Goal: Task Accomplishment & Management: Manage account settings

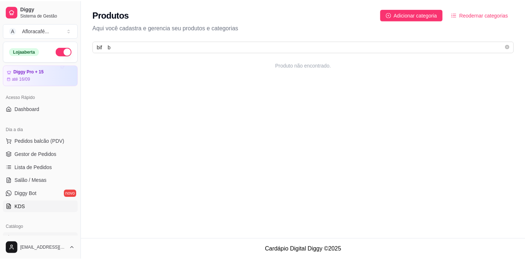
scroll to position [66, 0]
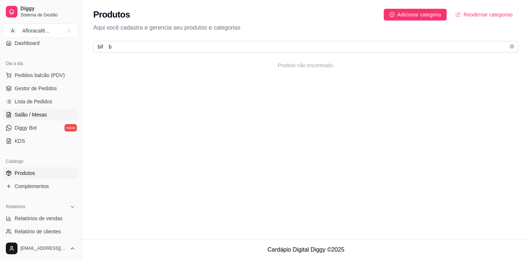
type input "bif b"
click at [36, 109] on link "Salão / Mesas" at bounding box center [40, 115] width 75 height 12
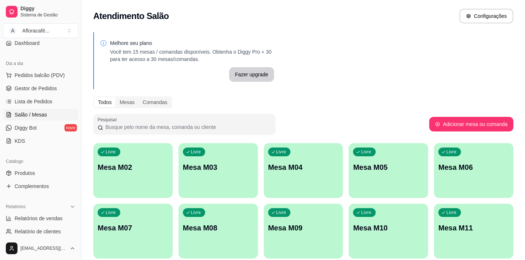
scroll to position [88, 0]
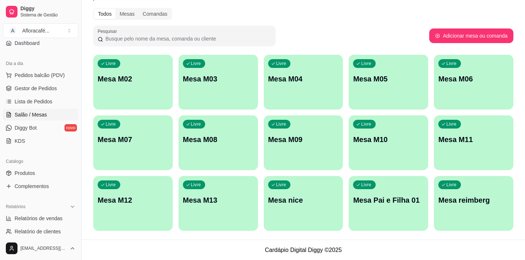
click at [158, 81] on p "Mesa M02" at bounding box center [133, 79] width 71 height 10
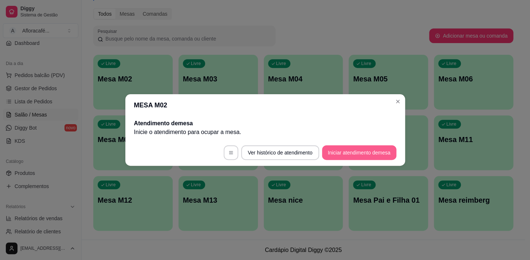
click at [378, 150] on button "Iniciar atendimento de mesa" at bounding box center [359, 152] width 74 height 15
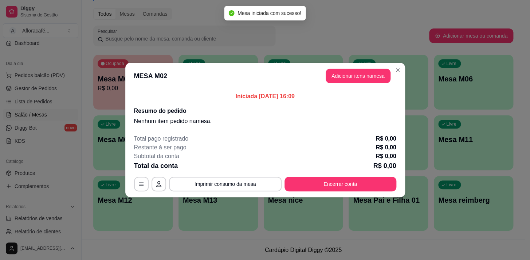
drag, startPoint x: 350, startPoint y: 85, endPoint x: 347, endPoint y: 76, distance: 9.2
click at [350, 85] on header "MESA M02 Adicionar itens na mesa" at bounding box center [265, 76] width 280 height 26
click at [346, 74] on button "Adicionar itens na mesa" at bounding box center [358, 76] width 65 height 15
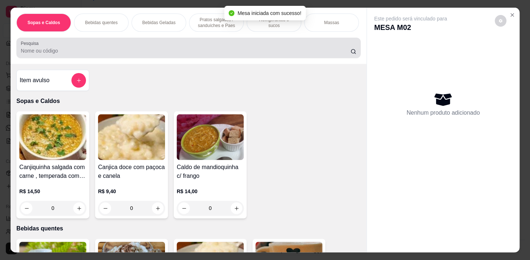
click at [145, 53] on input "Pesquisa" at bounding box center [186, 50] width 330 height 7
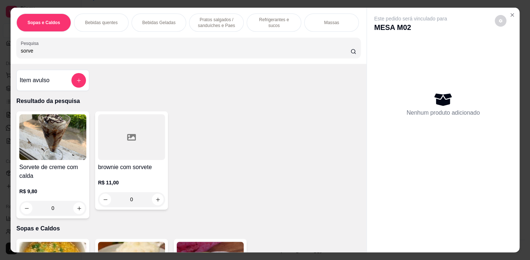
type input "sorve"
click at [78, 209] on icon "increase-product-quantity" at bounding box center [79, 207] width 5 height 5
type input "1"
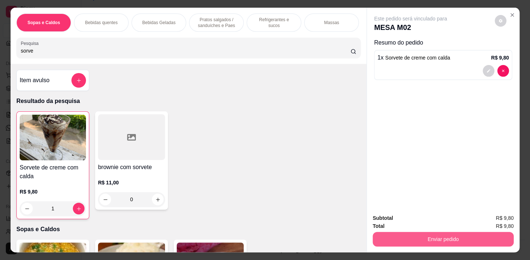
click at [450, 232] on button "Enviar pedido" at bounding box center [443, 238] width 141 height 15
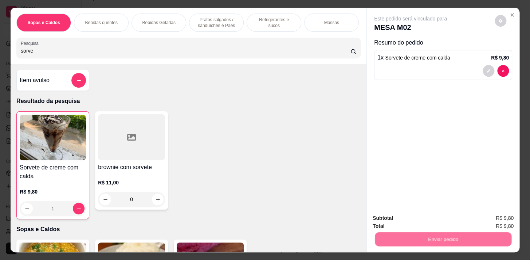
click at [441, 213] on button "Não registrar e enviar pedido" at bounding box center [419, 218] width 76 height 14
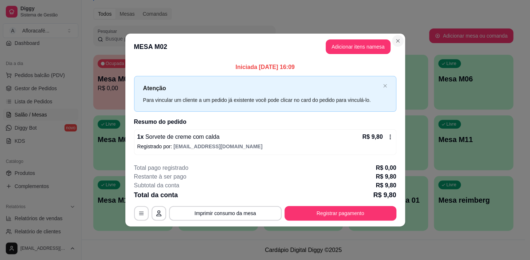
drag, startPoint x: 391, startPoint y: 47, endPoint x: 394, endPoint y: 42, distance: 6.6
click at [391, 46] on header "MESA M02 Adicionar itens na mesa" at bounding box center [265, 47] width 280 height 26
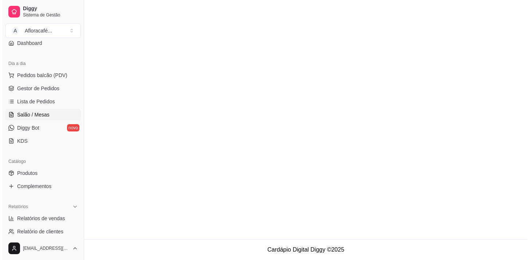
scroll to position [0, 0]
click at [43, 116] on span "Salão / Mesas" at bounding box center [31, 114] width 32 height 7
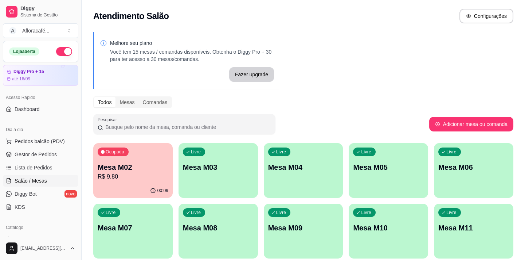
click at [153, 165] on p "Mesa M02" at bounding box center [133, 167] width 71 height 10
click at [260, 162] on div "Ocupada Mesa M02 R$ 9,80 00:09 Livre Mesa M03 Livre Mesa M04 Livre Mesa M05 Liv…" at bounding box center [303, 231] width 420 height 176
click at [233, 172] on div "Livre Mesa M03" at bounding box center [218, 166] width 79 height 46
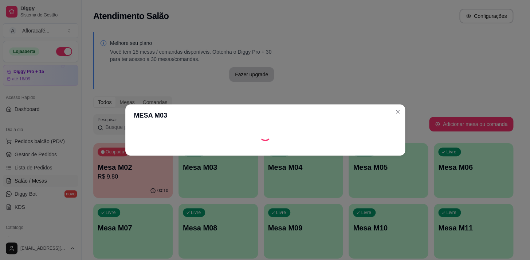
click at [375, 152] on footer at bounding box center [265, 150] width 280 height 12
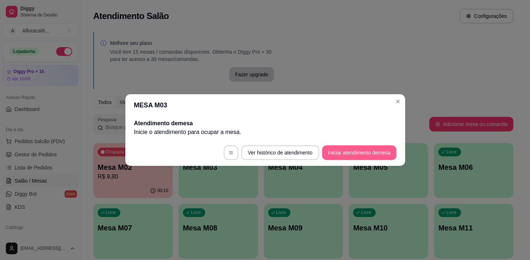
click at [375, 152] on button "Iniciar atendimento de mesa" at bounding box center [359, 152] width 74 height 15
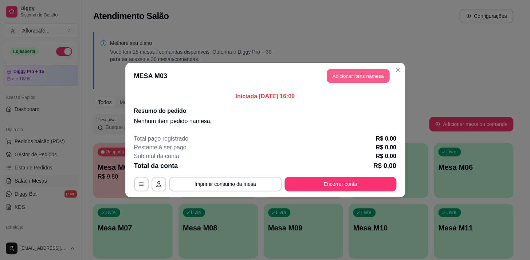
click at [359, 75] on button "Adicionar itens na mesa" at bounding box center [358, 76] width 63 height 14
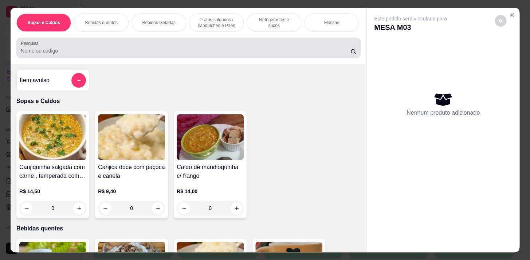
click at [202, 58] on div "Pesquisa" at bounding box center [188, 48] width 344 height 20
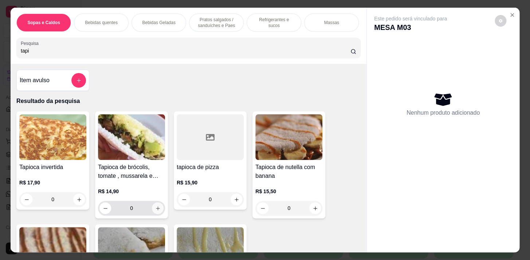
type input "tapi"
click at [159, 214] on button "increase-product-quantity" at bounding box center [157, 207] width 11 height 11
type input "1"
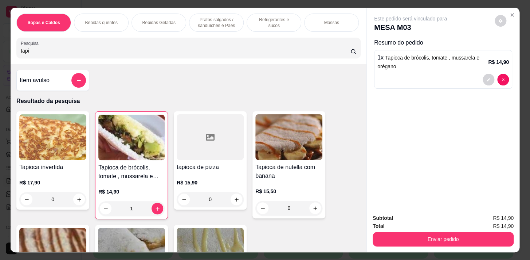
click at [212, 20] on p "Pratos salgados / sanduíches e Paes" at bounding box center [216, 23] width 42 height 12
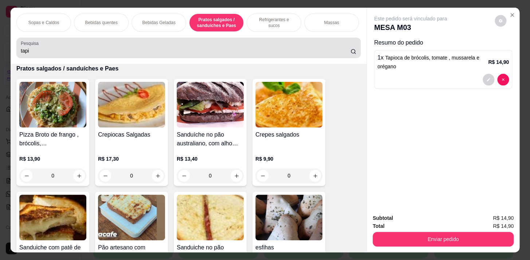
scroll to position [18, 0]
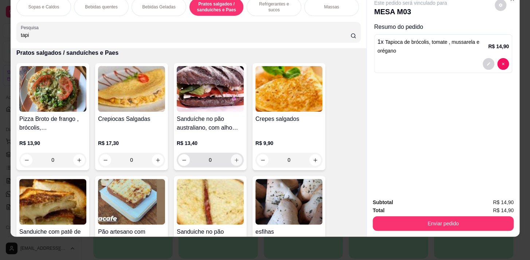
click at [235, 157] on icon "increase-product-quantity" at bounding box center [236, 159] width 5 height 5
type input "1"
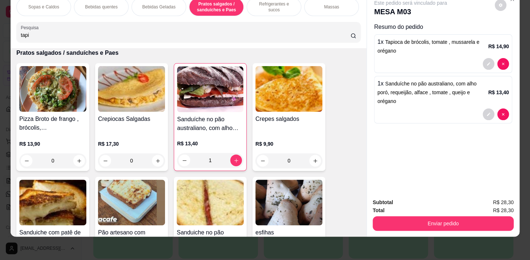
click at [153, 4] on p "Bebidas Geladas" at bounding box center [158, 7] width 33 height 6
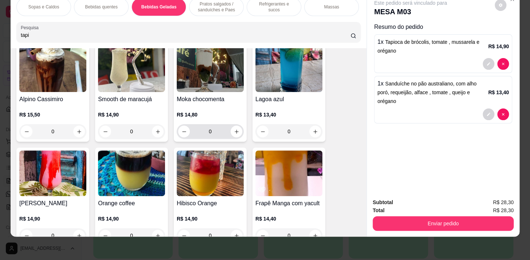
scroll to position [1426, 0]
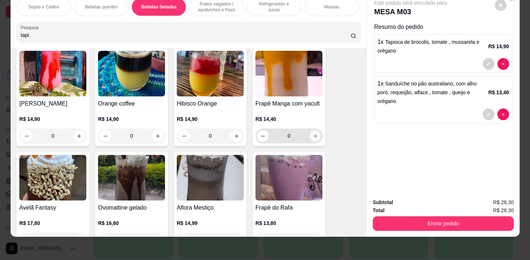
click at [314, 134] on icon "increase-product-quantity" at bounding box center [315, 135] width 5 height 5
type input "1"
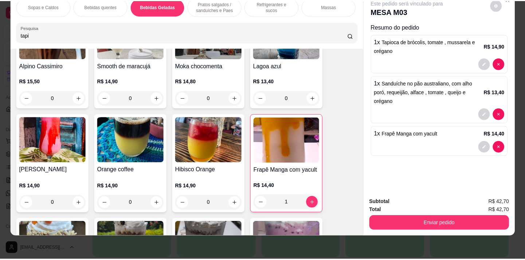
scroll to position [1294, 0]
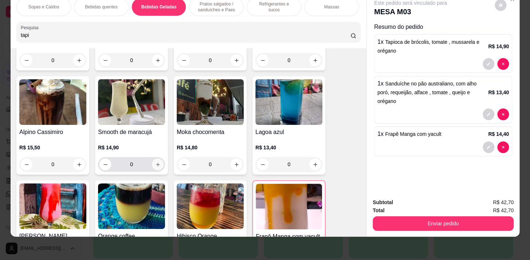
click at [156, 161] on icon "increase-product-quantity" at bounding box center [157, 163] width 5 height 5
type input "1"
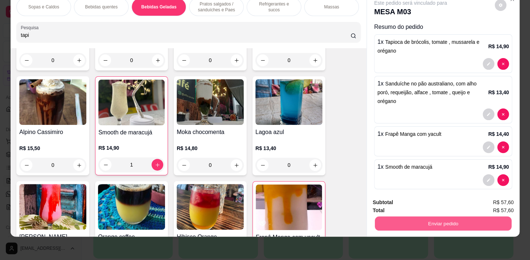
click at [478, 218] on button "Enviar pedido" at bounding box center [443, 223] width 137 height 14
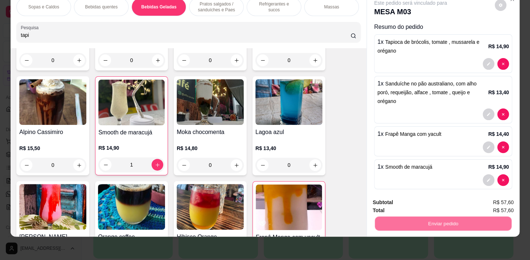
click at [434, 202] on button "Não registrar e enviar pedido" at bounding box center [419, 201] width 76 height 14
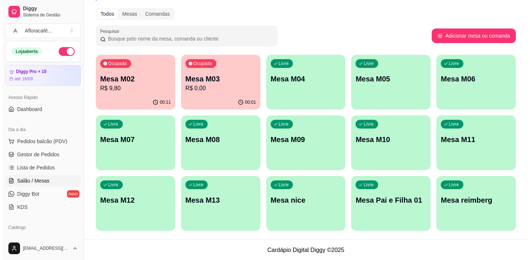
scroll to position [0, 0]
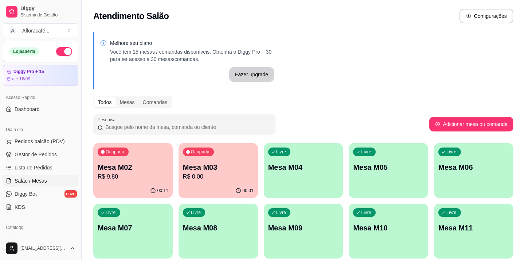
click at [165, 176] on p "R$ 9,80" at bounding box center [133, 176] width 71 height 9
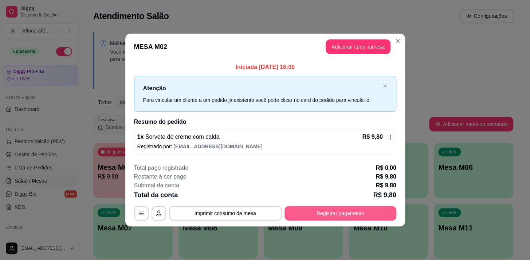
click at [344, 211] on button "Registrar pagamento" at bounding box center [341, 213] width 112 height 15
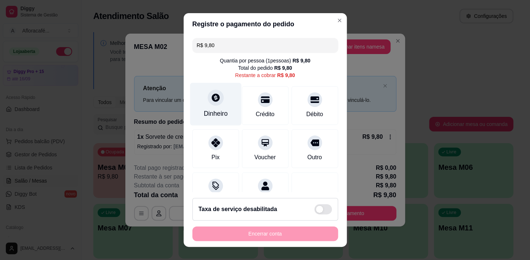
click at [209, 110] on div "Dinheiro" at bounding box center [216, 113] width 24 height 9
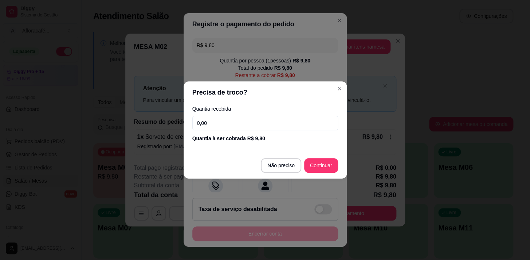
click at [278, 126] on input "0,00" at bounding box center [265, 123] width 146 height 15
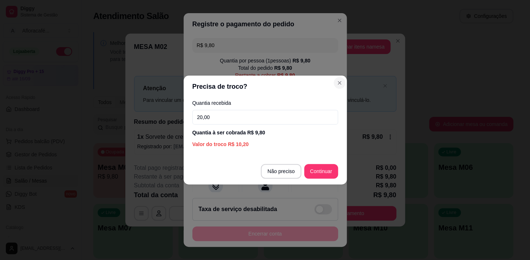
type input "20,00"
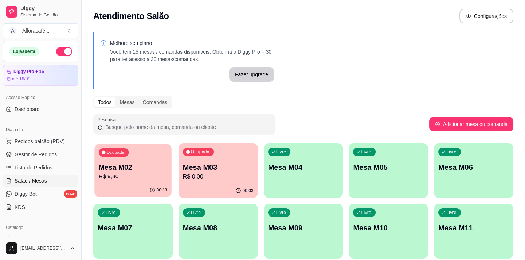
click at [152, 180] on div "Ocupada Mesa M02 R$ 9,80" at bounding box center [132, 163] width 77 height 39
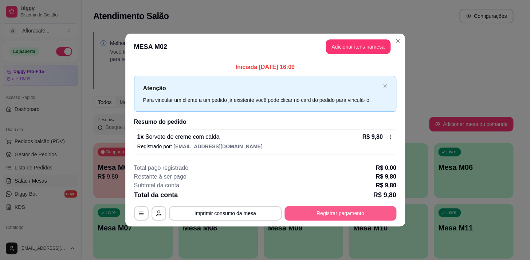
click at [387, 210] on button "Registrar pagamento" at bounding box center [341, 213] width 112 height 15
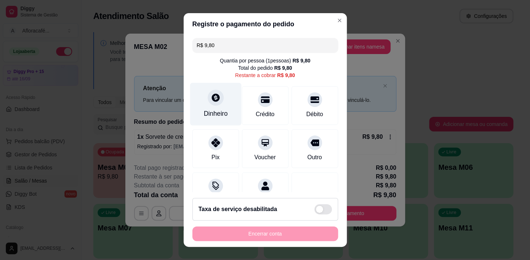
click at [215, 103] on div at bounding box center [216, 97] width 16 height 16
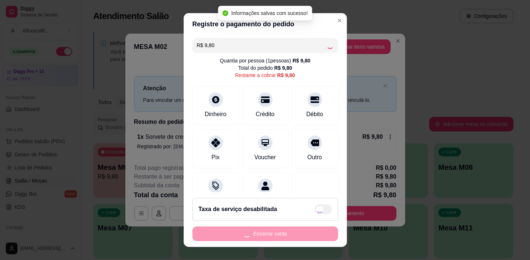
type input "R$ 0,00"
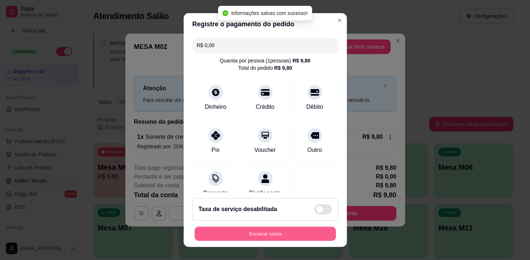
click at [304, 233] on button "Encerrar conta" at bounding box center [265, 233] width 141 height 14
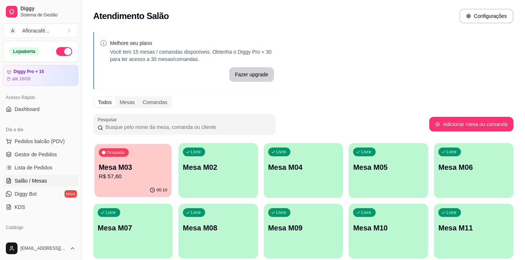
click at [134, 172] on p "R$ 57,60" at bounding box center [133, 176] width 69 height 8
drag, startPoint x: 91, startPoint y: 184, endPoint x: 97, endPoint y: 181, distance: 6.8
click at [92, 184] on div "Melhore seu plano Você tem 15 mesas / comandas disponíveis. Obtenha o Diggy Pro…" at bounding box center [304, 178] width 444 height 300
click at [115, 181] on div "Ocupada Mesa M03 R$ 57,60" at bounding box center [132, 163] width 79 height 40
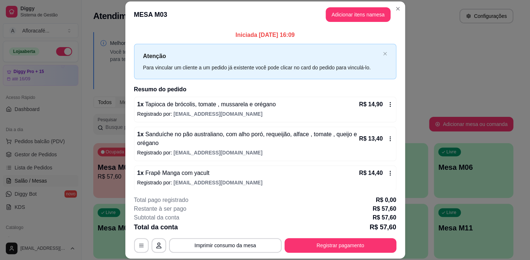
scroll to position [33, 0]
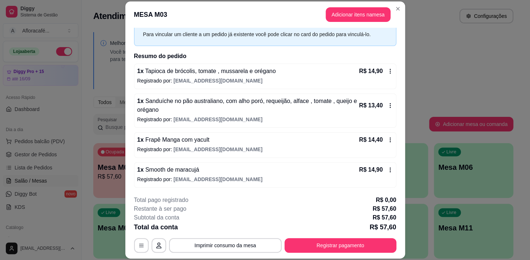
drag, startPoint x: 308, startPoint y: 254, endPoint x: 309, endPoint y: 250, distance: 4.4
click at [308, 254] on footer "**********" at bounding box center [265, 224] width 280 height 69
click at [309, 249] on button "Registrar pagamento" at bounding box center [341, 245] width 112 height 15
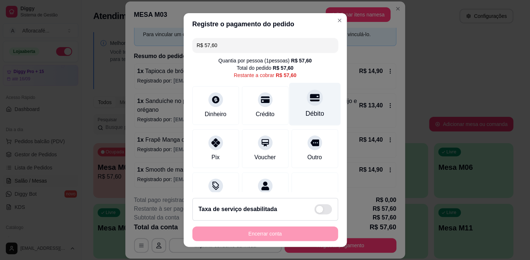
click at [310, 101] on icon at bounding box center [314, 97] width 9 height 7
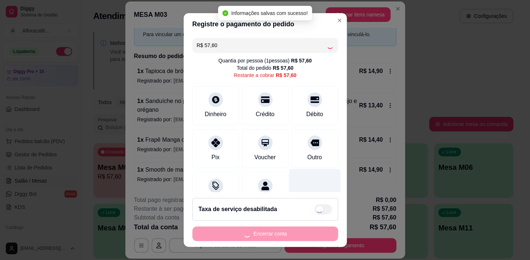
type input "R$ 0,00"
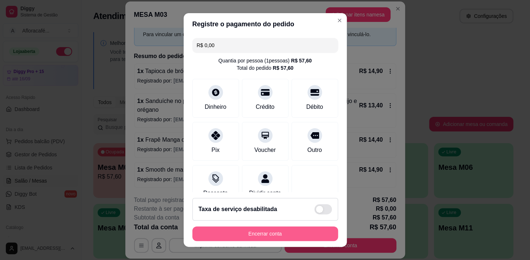
click at [315, 235] on button "Encerrar conta" at bounding box center [265, 233] width 146 height 15
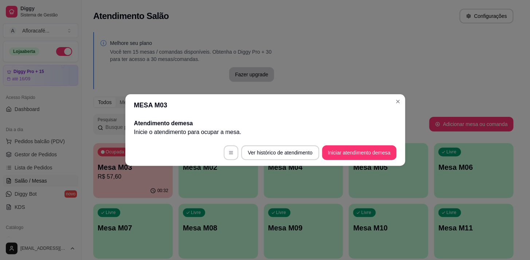
scroll to position [0, 0]
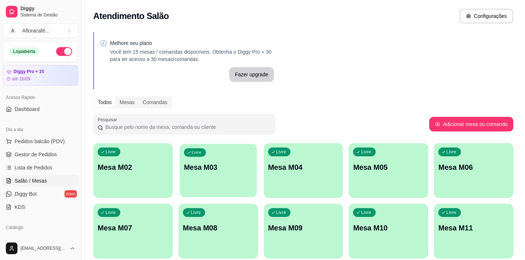
click at [211, 167] on p "Mesa M03" at bounding box center [218, 167] width 69 height 10
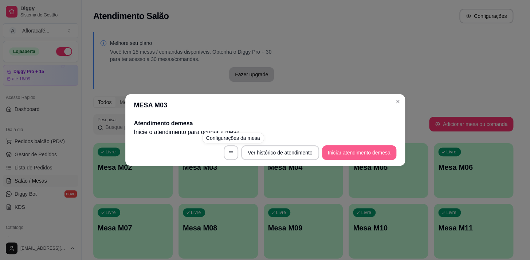
click at [359, 153] on button "Iniciar atendimento de mesa" at bounding box center [359, 152] width 74 height 15
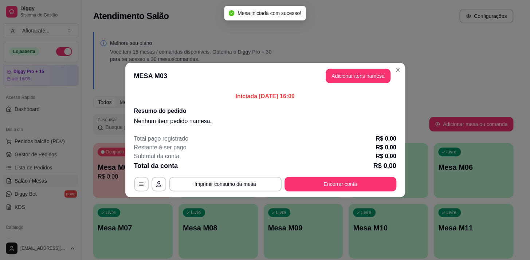
drag, startPoint x: 351, startPoint y: 83, endPoint x: 361, endPoint y: 74, distance: 13.9
click at [353, 82] on header "MESA M03 Adicionar itens na mesa" at bounding box center [265, 76] width 280 height 26
click at [362, 75] on button "Adicionar itens na mesa" at bounding box center [358, 76] width 65 height 15
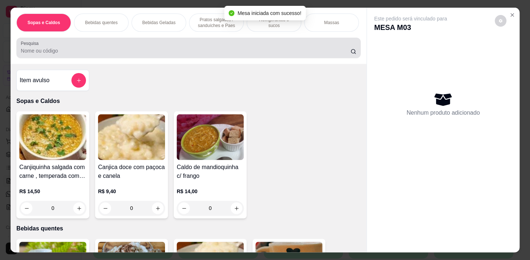
click at [226, 47] on div at bounding box center [189, 47] width 336 height 15
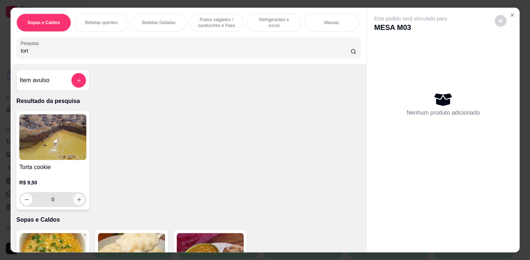
type input "tort"
click at [79, 201] on button "increase-product-quantity" at bounding box center [79, 199] width 11 height 11
type input "1"
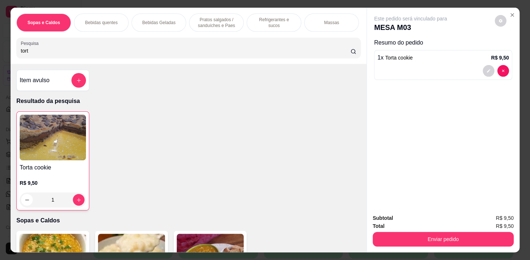
click at [92, 61] on div "Sopas e Caldos Bebidas quentes Bebidas Geladas Pratos salgados / sanduíches e P…" at bounding box center [189, 36] width 356 height 56
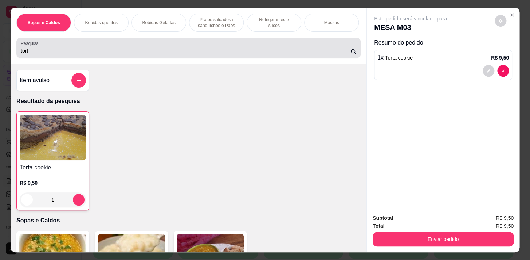
click at [97, 52] on input "tort" at bounding box center [186, 50] width 330 height 7
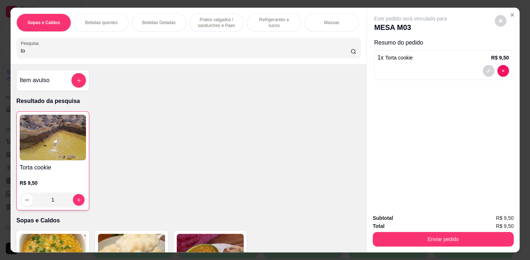
type input "t"
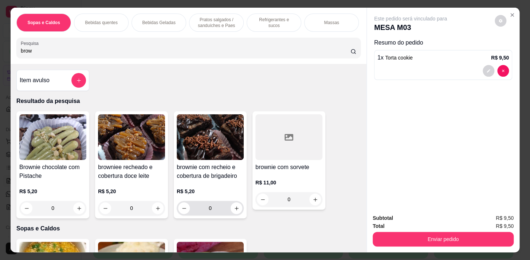
type input "brow"
click at [234, 209] on icon "increase-product-quantity" at bounding box center [236, 207] width 5 height 5
type input "1"
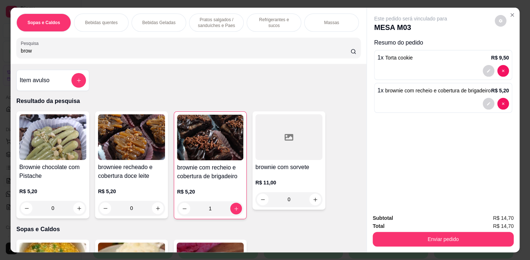
click at [294, 13] on div "Refrigerantes e sucos" at bounding box center [274, 22] width 55 height 18
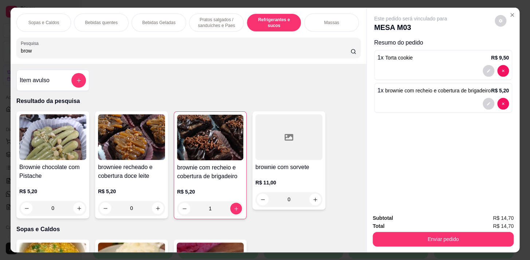
scroll to position [18, 0]
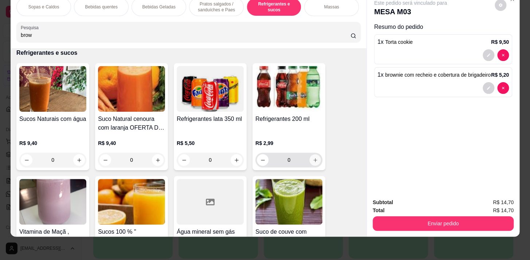
click at [315, 163] on button "increase-product-quantity" at bounding box center [315, 159] width 11 height 11
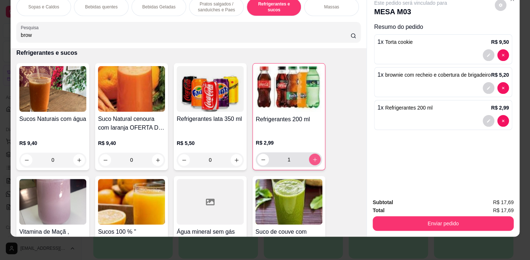
click at [315, 163] on button "increase-product-quantity" at bounding box center [315, 159] width 12 height 12
click at [314, 159] on icon "increase-product-quantity" at bounding box center [314, 159] width 5 height 5
type input "3"
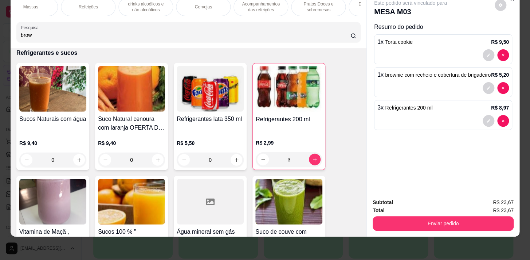
scroll to position [0, 0]
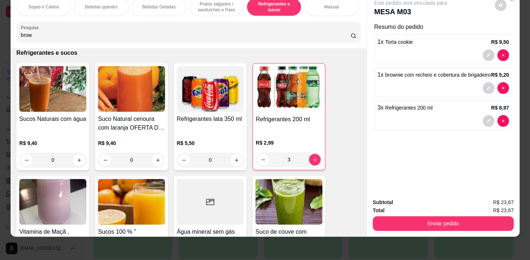
click at [202, 5] on p "Pratos salgados / sanduíches e Paes" at bounding box center [216, 7] width 42 height 12
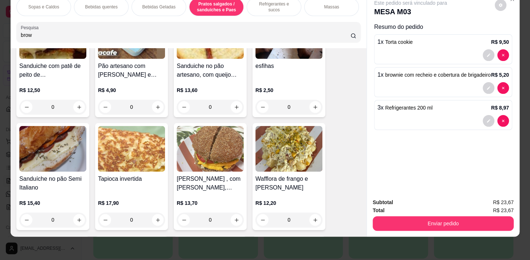
scroll to position [2091, 0]
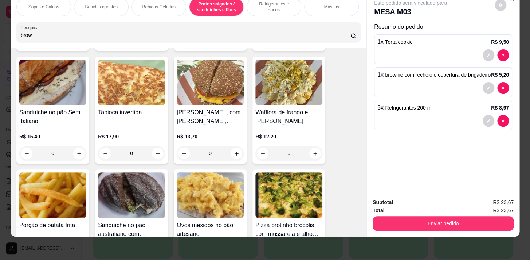
click at [202, 7] on p "Pratos salgados / sanduíches e Paes" at bounding box center [216, 7] width 42 height 12
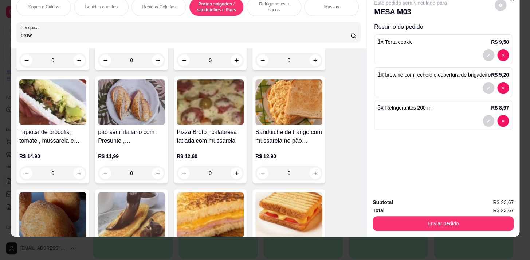
scroll to position [2621, 0]
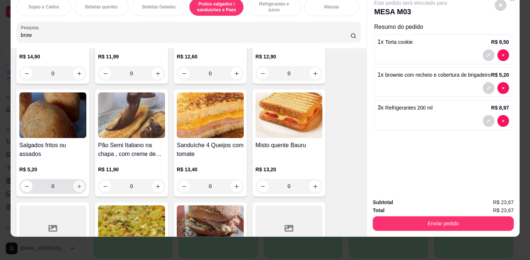
click at [75, 182] on button "increase-product-quantity" at bounding box center [79, 186] width 12 height 12
type input "1"
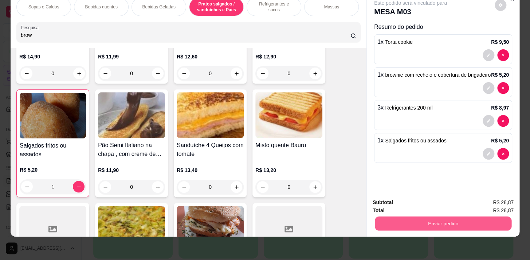
click at [460, 217] on button "Enviar pedido" at bounding box center [443, 223] width 137 height 14
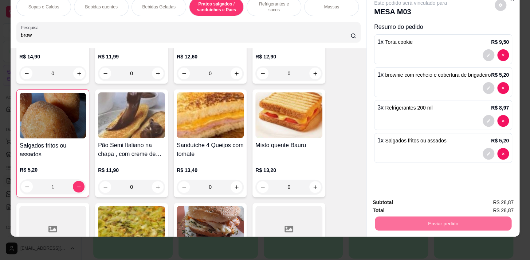
click at [445, 194] on button "Não registrar e enviar pedido" at bounding box center [419, 200] width 74 height 13
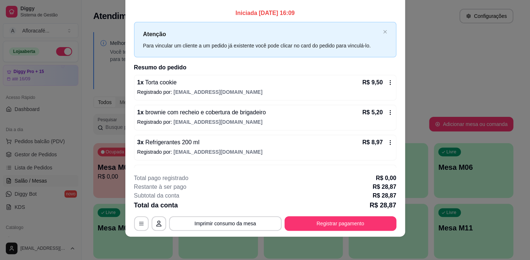
scroll to position [0, 0]
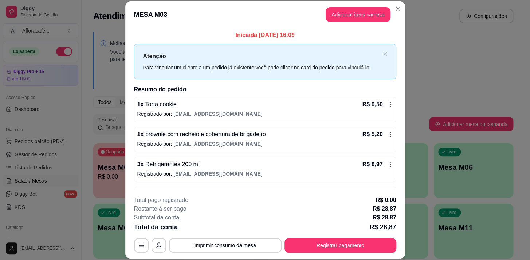
click at [401, 8] on div "**********" at bounding box center [265, 130] width 530 height 260
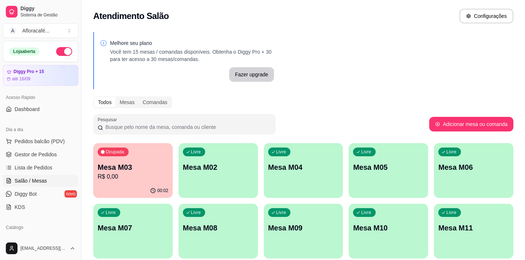
click at [111, 194] on div "00:02" at bounding box center [132, 190] width 79 height 14
drag, startPoint x: 87, startPoint y: 171, endPoint x: 98, endPoint y: 169, distance: 11.5
click at [98, 169] on div "Melhore seu plano Você tem 15 mesas / comandas disponíveis. Obtenha o Diggy Pro…" at bounding box center [304, 178] width 444 height 300
click at [209, 162] on p "Mesa M02" at bounding box center [218, 167] width 69 height 10
click at [89, 171] on div "Diggy Sistema de Gestão A Afloracafé ... Loja aberta Diggy Pro + 15 até 16/09 A…" at bounding box center [262, 174] width 525 height 348
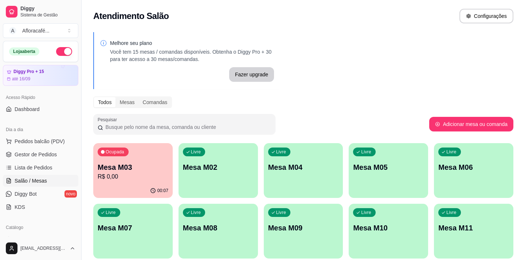
click at [117, 159] on div "Ocupada Mesa M03 R$ 0,00" at bounding box center [132, 163] width 79 height 40
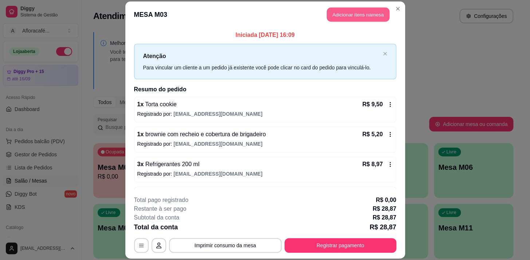
click at [360, 11] on button "Adicionar itens na mesa" at bounding box center [358, 14] width 63 height 14
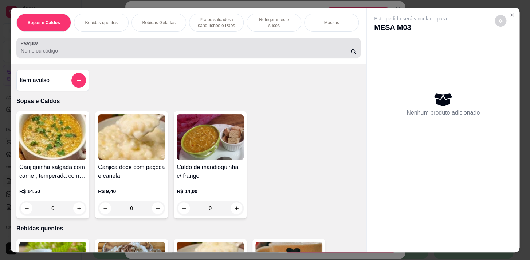
drag, startPoint x: 183, startPoint y: 56, endPoint x: 178, endPoint y: 55, distance: 4.4
click at [178, 54] on input "Pesquisa" at bounding box center [186, 50] width 330 height 7
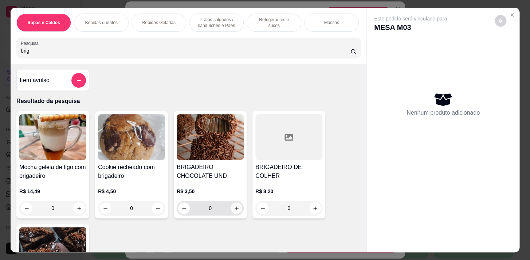
type input "brig"
click at [236, 211] on icon "increase-product-quantity" at bounding box center [236, 207] width 5 height 5
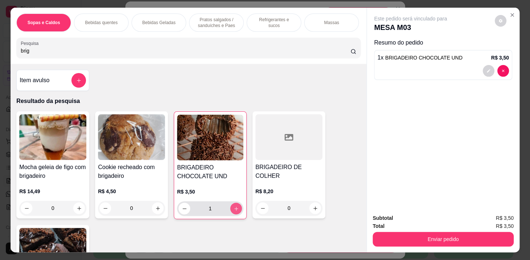
type input "1"
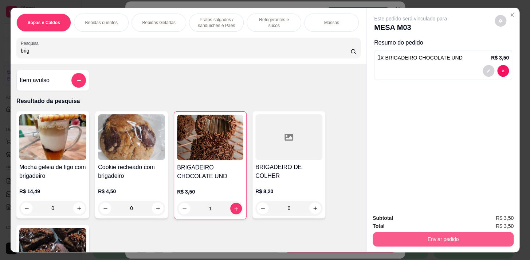
click at [440, 234] on button "Enviar pedido" at bounding box center [443, 238] width 141 height 15
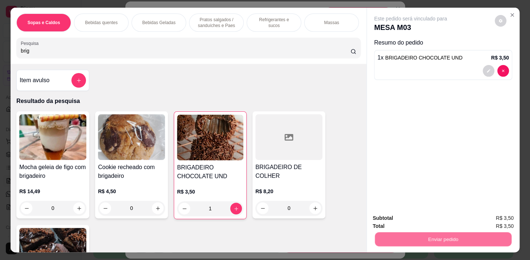
click at [430, 223] on button "Não registrar e enviar pedido" at bounding box center [419, 217] width 74 height 13
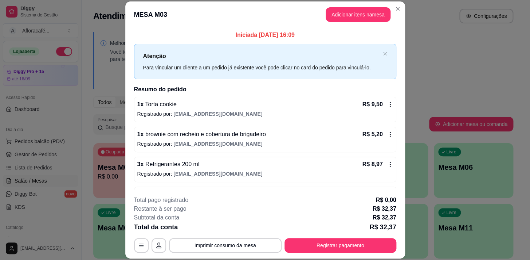
scroll to position [54, 0]
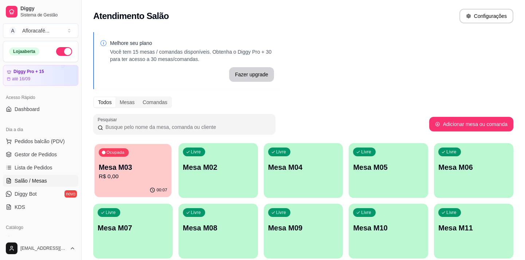
click at [134, 181] on div "Ocupada Mesa M03 R$ 0,00" at bounding box center [132, 163] width 77 height 39
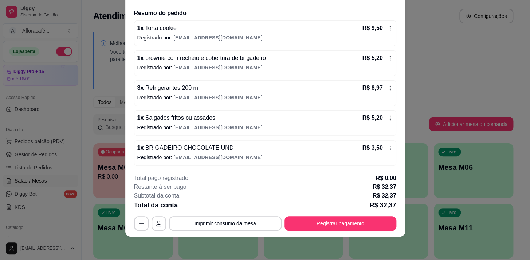
scroll to position [0, 0]
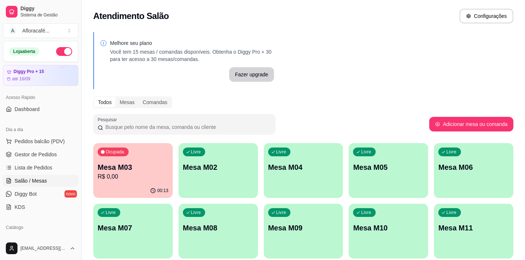
click at [117, 168] on p "Mesa M03" at bounding box center [133, 167] width 71 height 10
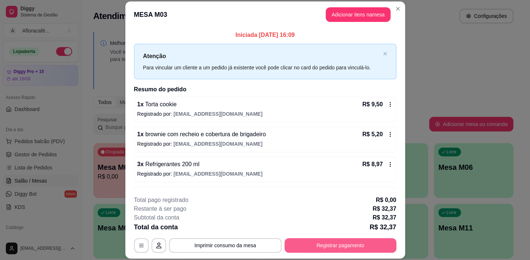
click at [323, 242] on button "Registrar pagamento" at bounding box center [341, 245] width 112 height 15
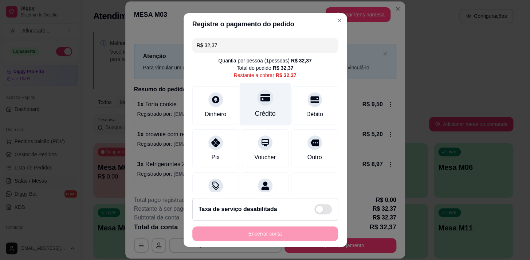
click at [250, 102] on div "Crédito" at bounding box center [264, 103] width 51 height 43
type input "R$ 0,00"
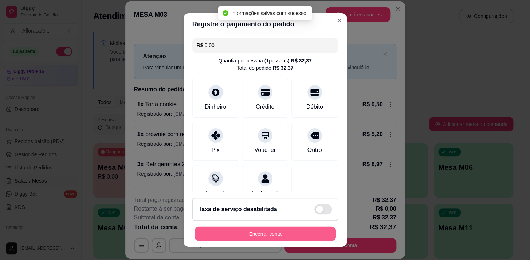
click at [252, 235] on button "Encerrar conta" at bounding box center [265, 233] width 141 height 14
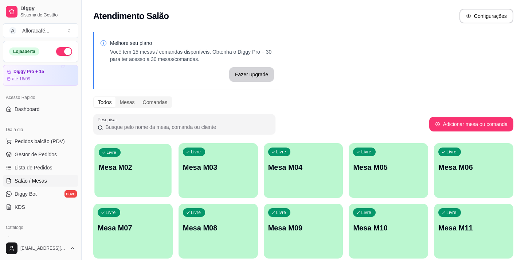
click at [163, 164] on p "Mesa M02" at bounding box center [133, 167] width 69 height 10
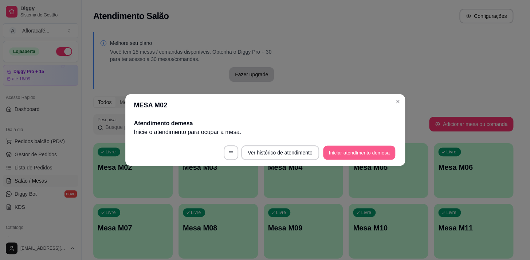
click at [346, 150] on button "Iniciar atendimento de mesa" at bounding box center [359, 152] width 72 height 14
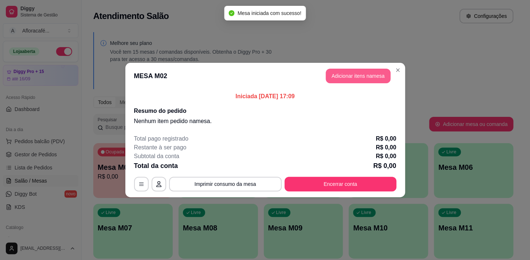
click at [364, 72] on button "Adicionar itens na mesa" at bounding box center [358, 76] width 65 height 15
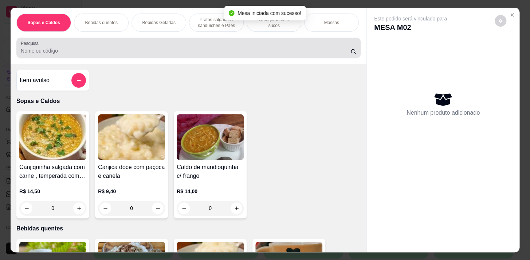
click at [174, 54] on input "Pesquisa" at bounding box center [186, 50] width 330 height 7
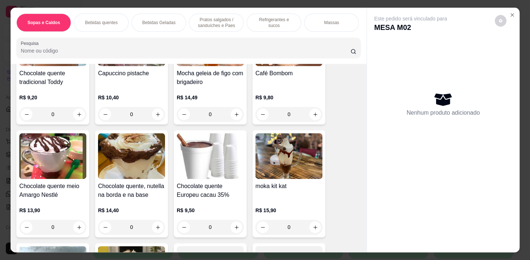
scroll to position [729, 0]
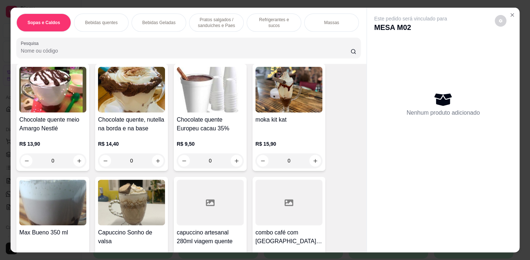
click at [110, 21] on p "Bebidas quentes" at bounding box center [101, 23] width 32 height 6
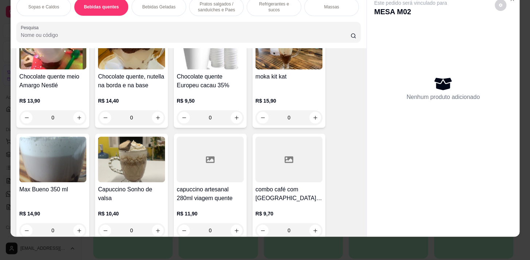
scroll to position [823, 0]
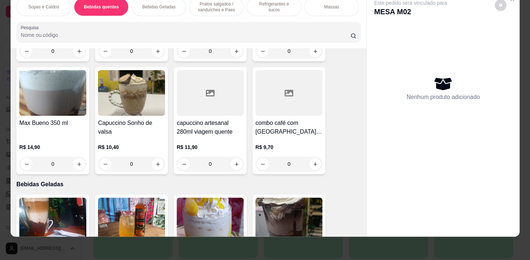
click at [176, 5] on div "Bebidas Geladas" at bounding box center [159, 7] width 55 height 18
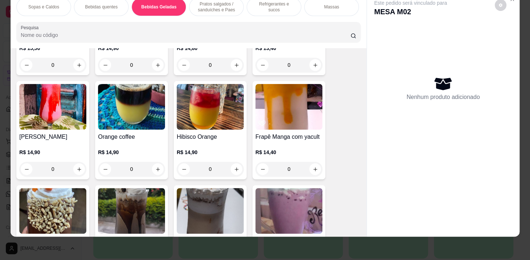
scroll to position [1252, 0]
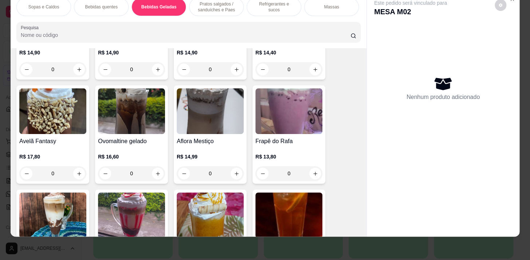
click at [155, 176] on div "0" at bounding box center [131, 173] width 67 height 15
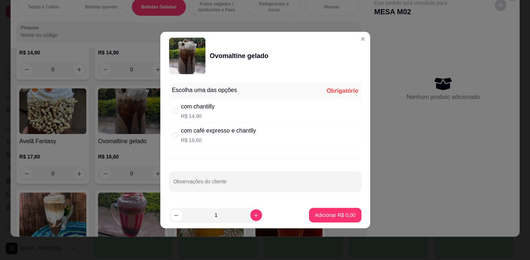
drag, startPoint x: 198, startPoint y: 135, endPoint x: 227, endPoint y: 136, distance: 29.2
click at [198, 135] on div "com café expresso e chantlly" at bounding box center [218, 130] width 75 height 9
radio input "true"
click at [318, 214] on p "Adicionar R$ 16,60" at bounding box center [333, 214] width 43 height 7
type input "1"
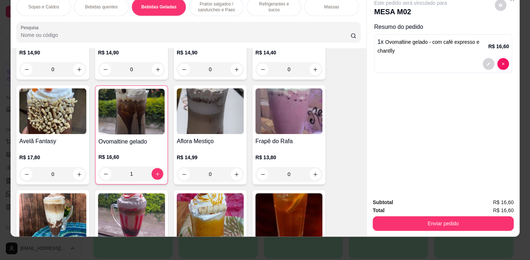
click at [237, 10] on div "Pratos salgados / sanduíches e Paes" at bounding box center [216, 7] width 55 height 18
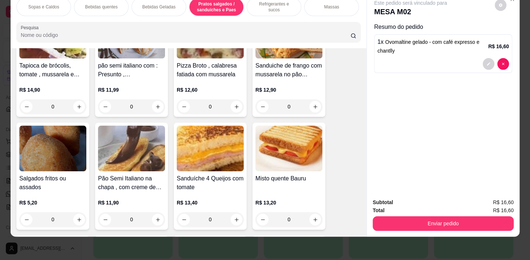
scroll to position [2560, 0]
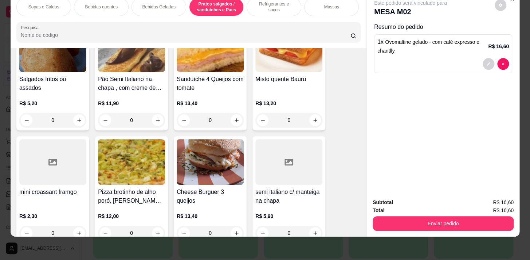
click at [243, 118] on div "Sanduíche 4 Queijos com tomate R$ 13,40 0" at bounding box center [210, 76] width 73 height 107
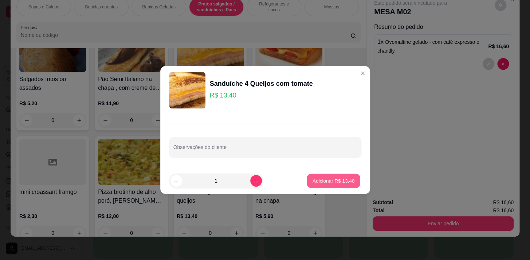
click at [332, 178] on p "Adicionar R$ 13,40" at bounding box center [334, 180] width 42 height 7
type input "1"
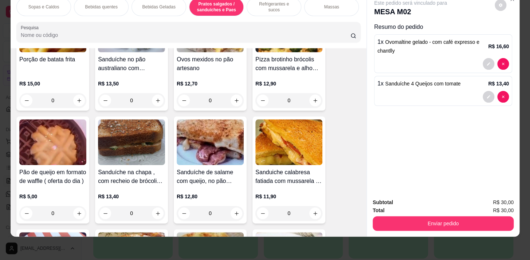
scroll to position [0, 0]
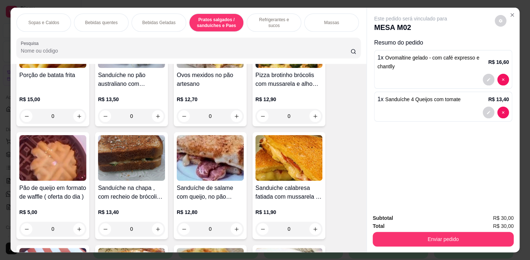
drag, startPoint x: 51, startPoint y: 22, endPoint x: 55, endPoint y: 80, distance: 58.1
click at [52, 22] on p "Sopas e Caldos" at bounding box center [43, 23] width 31 height 6
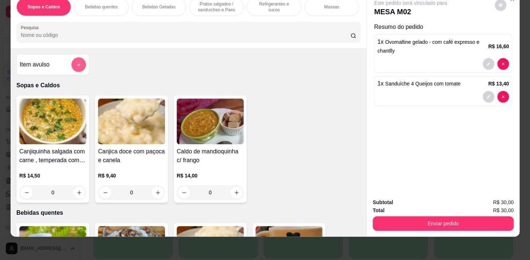
click at [76, 66] on icon "add-separate-item" at bounding box center [78, 64] width 5 height 5
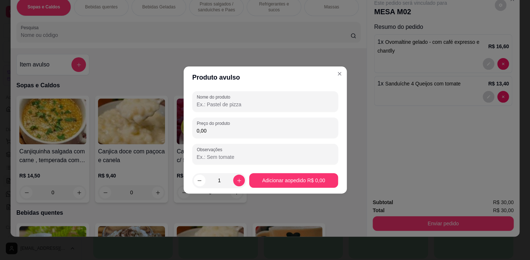
click at [263, 93] on div "Nome do produto" at bounding box center [265, 101] width 146 height 20
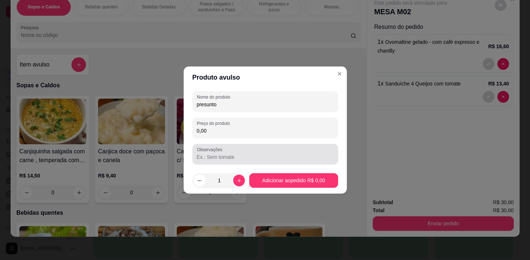
type input "presunto"
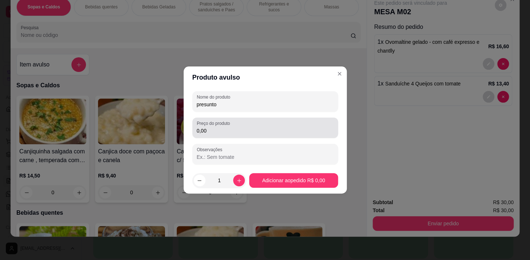
click at [274, 123] on div "0,00" at bounding box center [265, 127] width 137 height 15
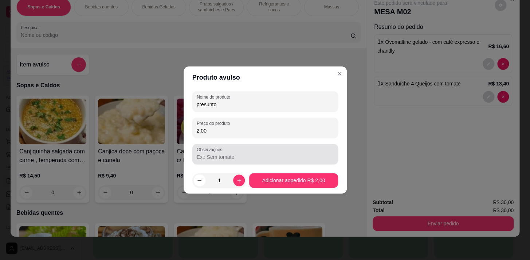
type input "2,00"
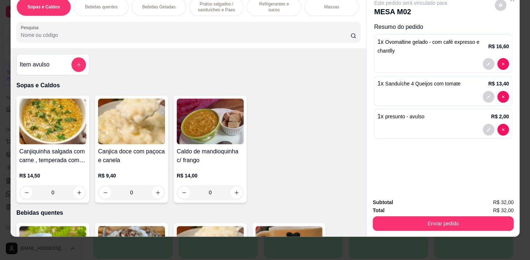
scroll to position [132, 0]
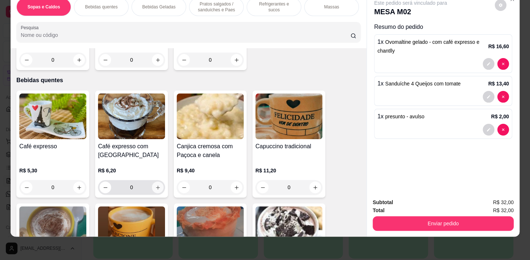
click at [155, 190] on button "increase-product-quantity" at bounding box center [158, 187] width 12 height 12
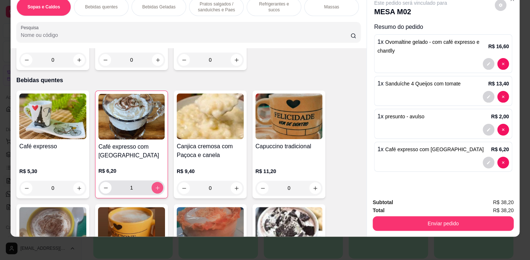
type input "1"
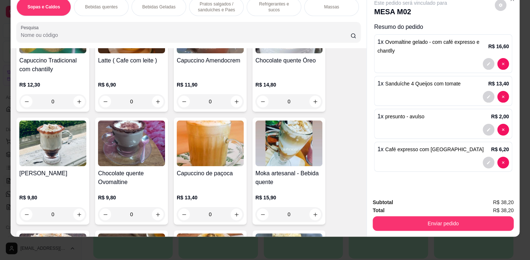
click at [227, 6] on p "Pratos salgados / sanduíches e Paes" at bounding box center [216, 7] width 42 height 12
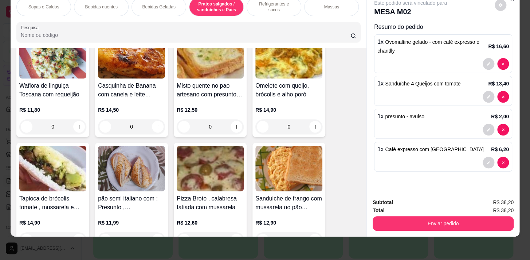
scroll to position [2428, 0]
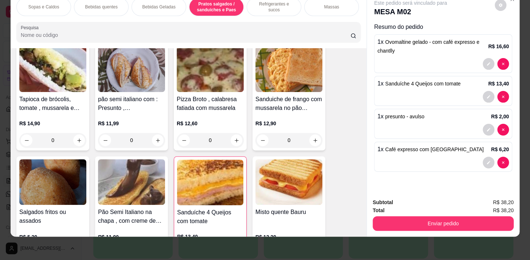
click at [307, 141] on input "0" at bounding box center [289, 140] width 41 height 15
click at [313, 140] on icon "increase-product-quantity" at bounding box center [315, 139] width 5 height 5
type input "1"
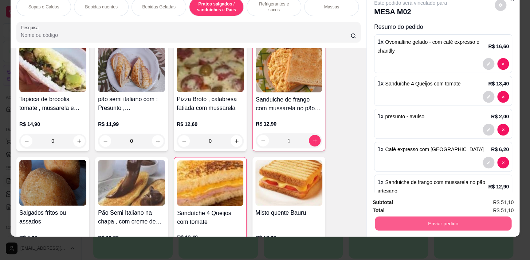
click at [447, 220] on button "Enviar pedido" at bounding box center [443, 223] width 137 height 14
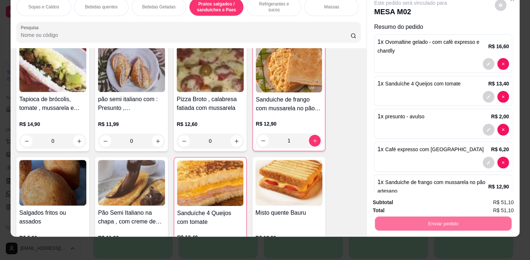
click at [433, 196] on button "Não registrar e enviar pedido" at bounding box center [419, 201] width 76 height 14
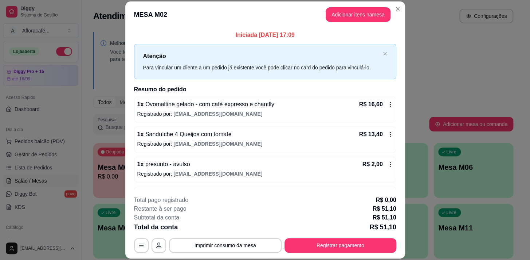
scroll to position [54, 0]
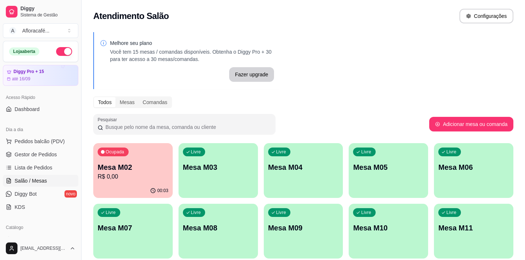
click at [148, 183] on div "00:03" at bounding box center [132, 190] width 79 height 14
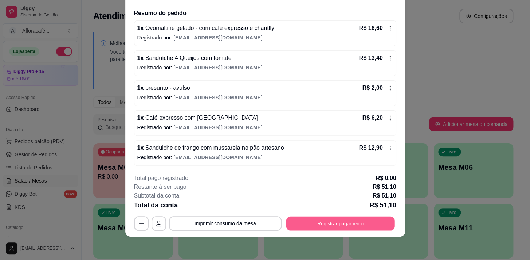
click at [369, 229] on button "Registrar pagamento" at bounding box center [340, 223] width 109 height 14
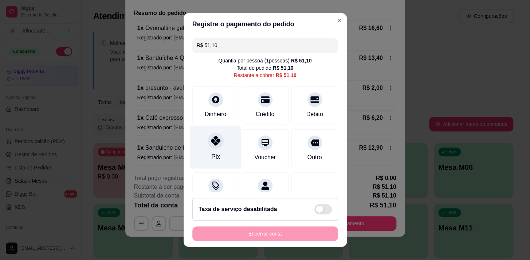
drag, startPoint x: 208, startPoint y: 155, endPoint x: 211, endPoint y: 157, distance: 4.4
click at [211, 155] on div "Pix" at bounding box center [215, 156] width 9 height 9
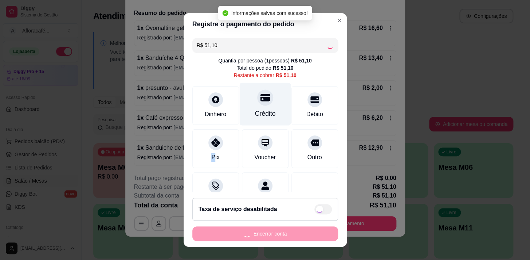
type input "R$ 0,00"
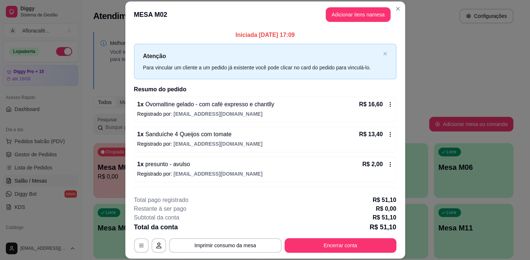
scroll to position [22, 0]
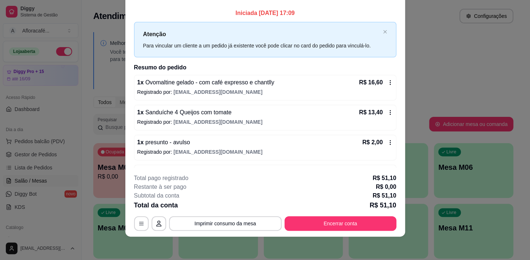
click at [372, 15] on p "Iniciada [DATE] 17:09" at bounding box center [265, 13] width 262 height 9
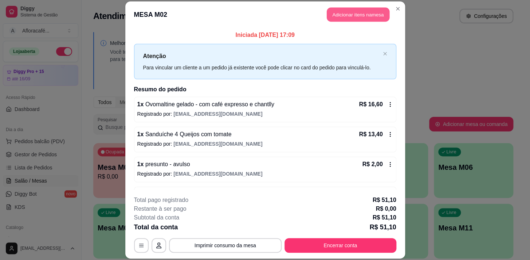
click at [368, 12] on button "Adicionar itens na mesa" at bounding box center [358, 14] width 63 height 14
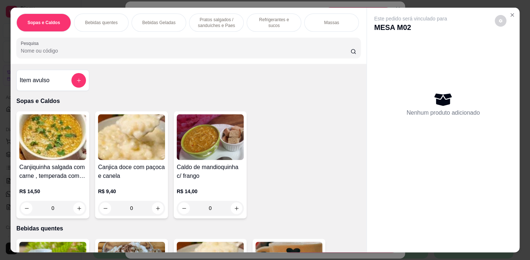
click at [78, 82] on icon "add-separate-item" at bounding box center [78, 80] width 5 height 5
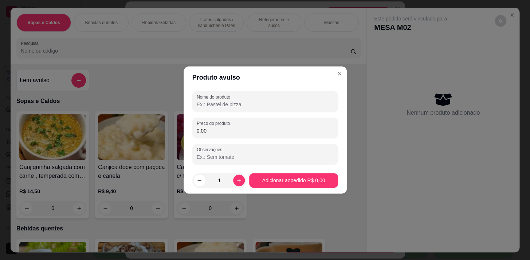
click at [223, 112] on div "Nome do produto Preço do produto 0,00 Observações" at bounding box center [265, 127] width 146 height 73
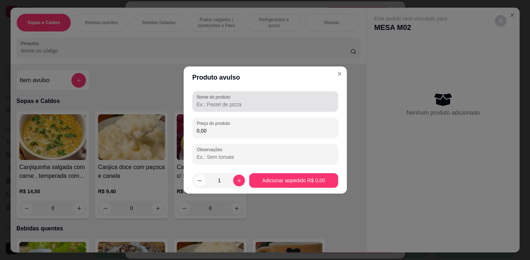
click at [244, 100] on div at bounding box center [265, 101] width 137 height 15
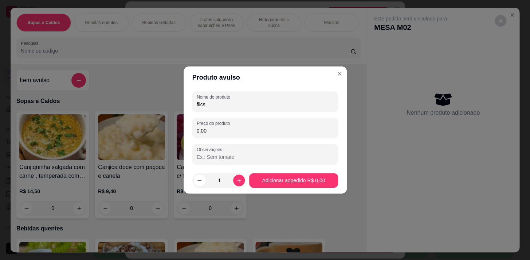
type input "flics"
click at [260, 130] on input "0,00" at bounding box center [265, 130] width 137 height 7
type input "3,00"
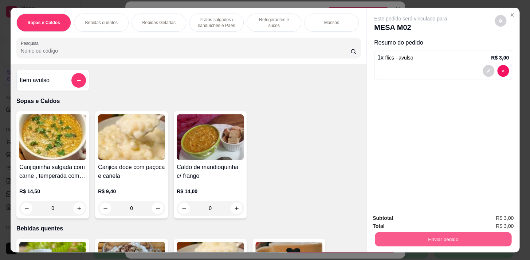
click at [471, 234] on button "Enviar pedido" at bounding box center [443, 238] width 137 height 14
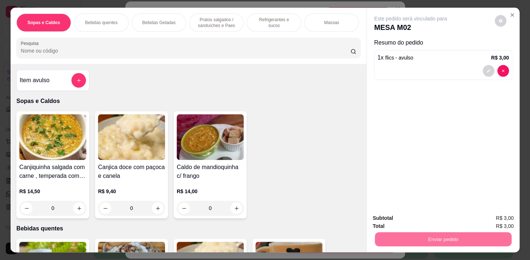
click at [434, 212] on button "Não registrar e enviar pedido" at bounding box center [419, 218] width 76 height 14
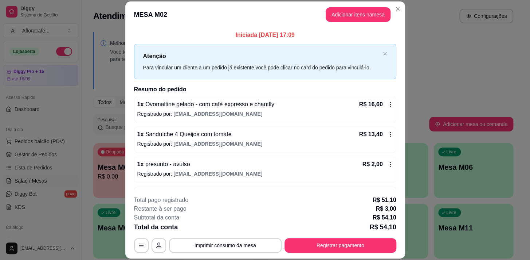
click at [339, 253] on footer "**********" at bounding box center [265, 224] width 280 height 69
click at [339, 251] on button "Registrar pagamento" at bounding box center [340, 245] width 109 height 14
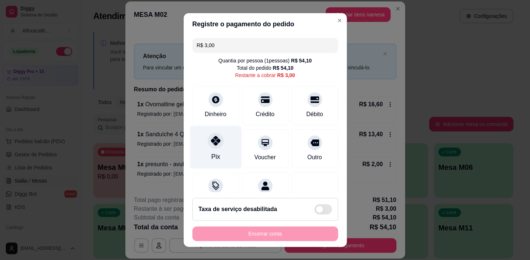
click at [199, 146] on div "Pix" at bounding box center [215, 146] width 51 height 43
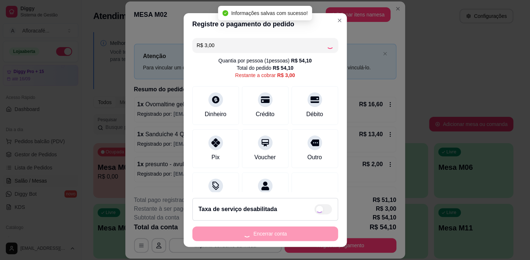
type input "R$ 0,00"
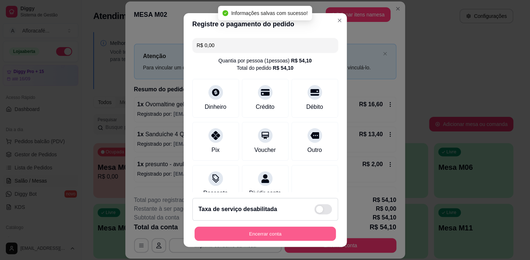
click at [309, 232] on button "Encerrar conta" at bounding box center [265, 233] width 141 height 14
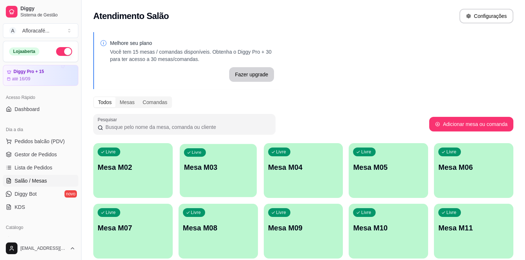
click at [217, 183] on div "Livre Mesa M03" at bounding box center [218, 166] width 77 height 44
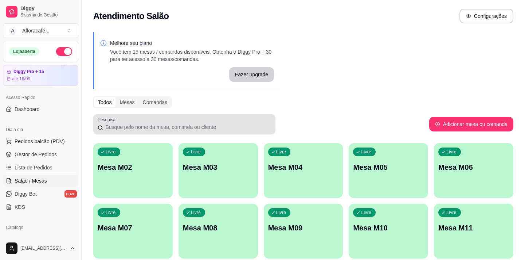
drag, startPoint x: 185, startPoint y: 120, endPoint x: 186, endPoint y: 137, distance: 16.8
click at [186, 128] on div at bounding box center [185, 124] width 174 height 15
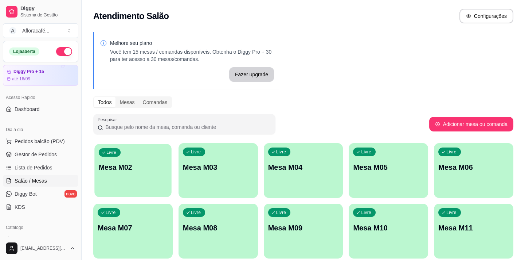
click at [161, 175] on div "Livre Mesa M02" at bounding box center [132, 166] width 77 height 44
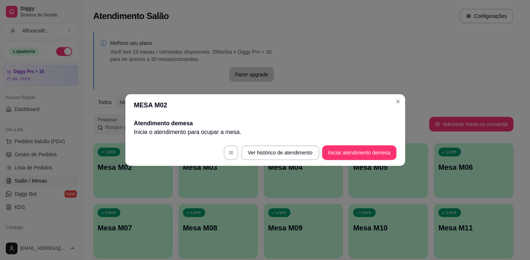
drag, startPoint x: 358, startPoint y: 142, endPoint x: 360, endPoint y: 151, distance: 9.6
click at [358, 144] on footer "Ver histórico de atendimento Iniciar atendimento de mesa" at bounding box center [265, 152] width 280 height 26
click at [360, 152] on button "Iniciar atendimento de mesa" at bounding box center [359, 152] width 72 height 14
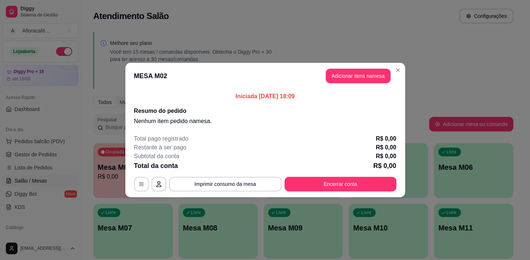
click at [384, 73] on button "Adicionar itens na mesa" at bounding box center [358, 76] width 65 height 15
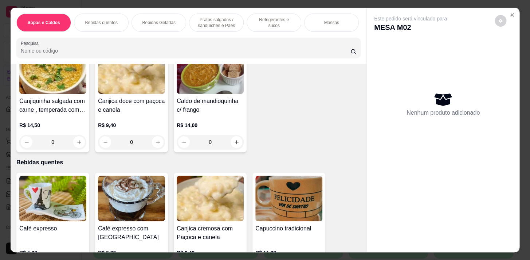
scroll to position [132, 0]
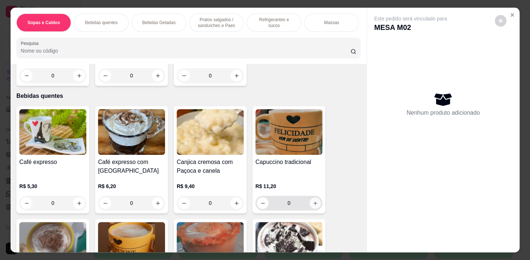
click at [312, 209] on button "increase-product-quantity" at bounding box center [315, 202] width 11 height 11
type input "1"
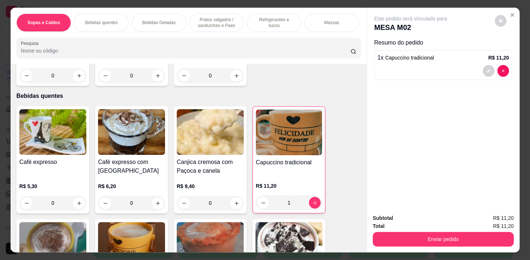
scroll to position [0, 301]
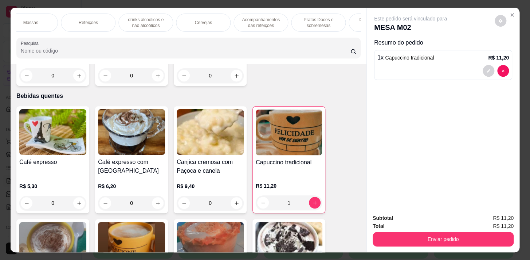
click at [275, 22] on p "Acompanhamentos das refeições" at bounding box center [261, 23] width 42 height 12
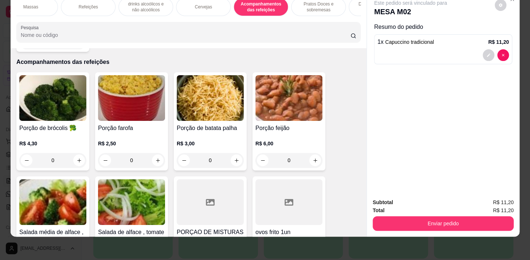
click at [198, 10] on div "Cervejas" at bounding box center [203, 7] width 55 height 18
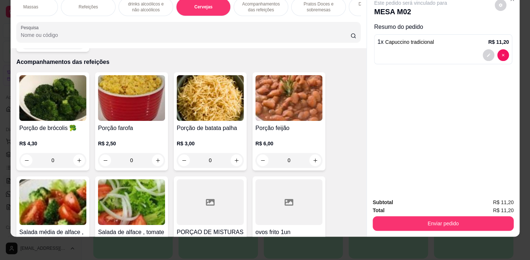
scroll to position [4377, 0]
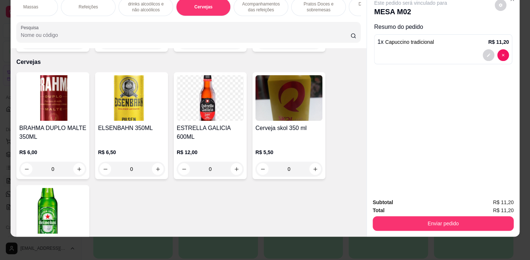
click at [304, 7] on p "Pratos Doces e sobremesas" at bounding box center [318, 7] width 42 height 12
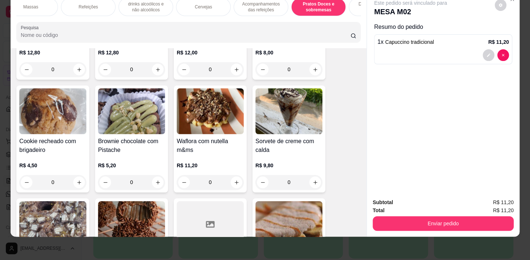
scroll to position [5005, 0]
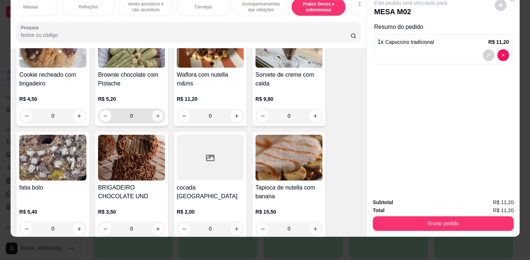
click at [157, 113] on icon "increase-product-quantity" at bounding box center [157, 115] width 5 height 5
type input "1"
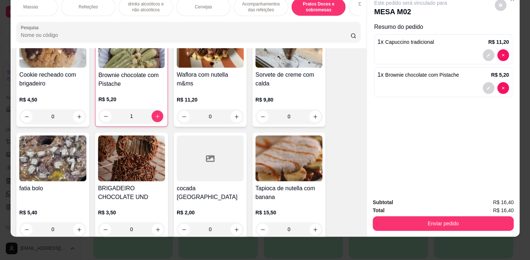
click at [445, 226] on div "Subtotal R$ 16,40 Total R$ 16,40 Enviar pedido" at bounding box center [443, 214] width 153 height 44
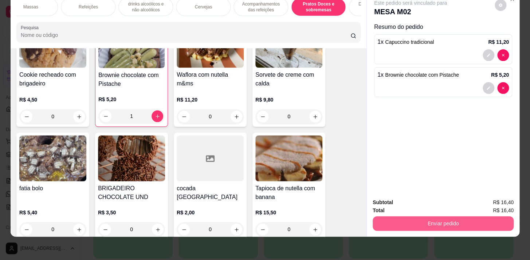
click at [444, 216] on button "Enviar pedido" at bounding box center [443, 223] width 141 height 15
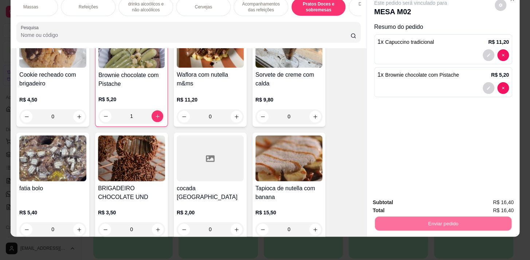
click at [441, 197] on button "Não registrar e enviar pedido" at bounding box center [419, 200] width 74 height 13
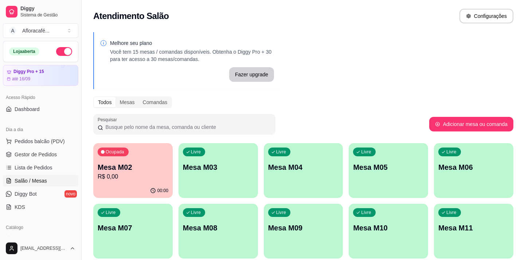
click at [230, 157] on div "Livre Mesa M03" at bounding box center [218, 166] width 79 height 46
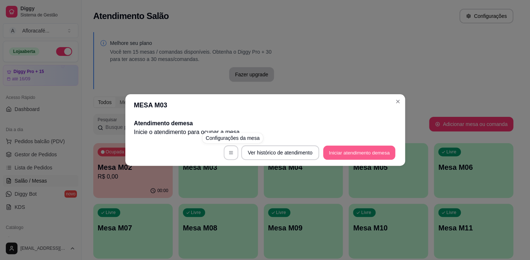
click at [347, 152] on button "Iniciar atendimento de mesa" at bounding box center [359, 152] width 72 height 14
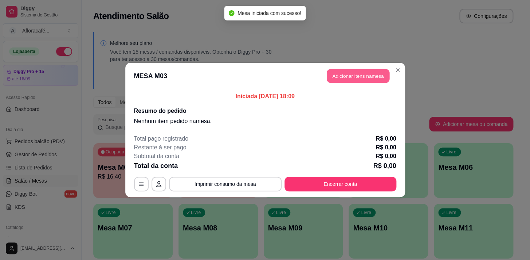
click at [353, 81] on button "Adicionar itens na mesa" at bounding box center [358, 76] width 63 height 14
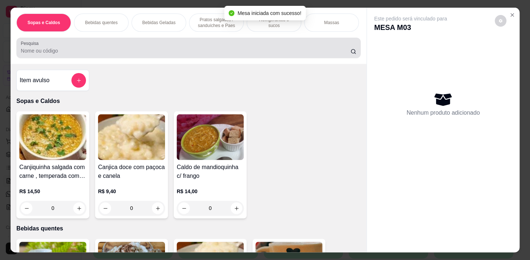
click at [166, 42] on div "Pesquisa" at bounding box center [188, 48] width 344 height 20
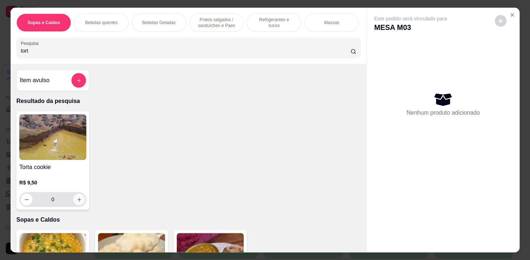
type input "tort"
click at [79, 202] on icon "increase-product-quantity" at bounding box center [79, 198] width 5 height 5
type input "1"
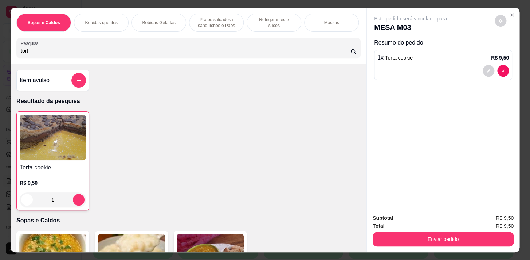
click at [151, 24] on div "Bebidas Geladas" at bounding box center [159, 22] width 55 height 18
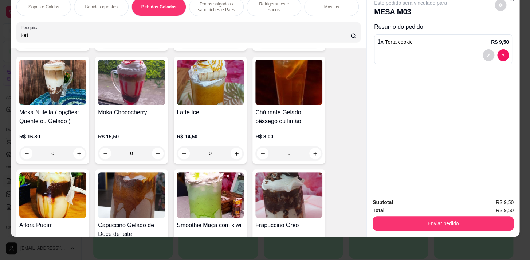
scroll to position [1604, 0]
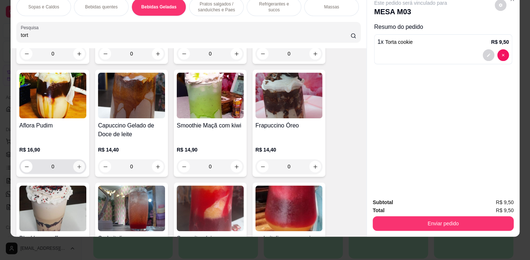
click at [78, 168] on icon "increase-product-quantity" at bounding box center [79, 166] width 5 height 5
type input "1"
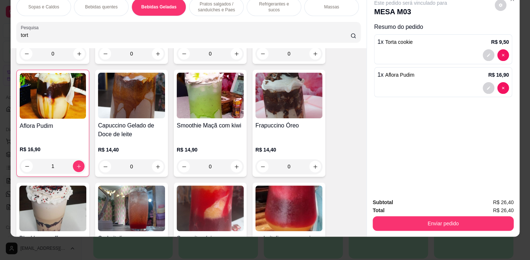
click at [97, 4] on p "Bebidas quentes" at bounding box center [101, 7] width 32 height 6
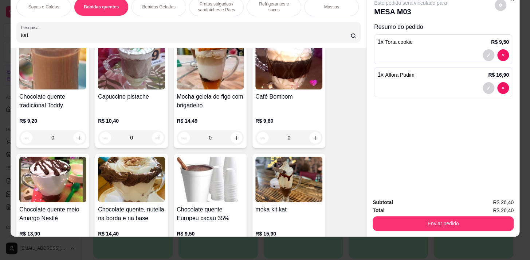
scroll to position [875, 0]
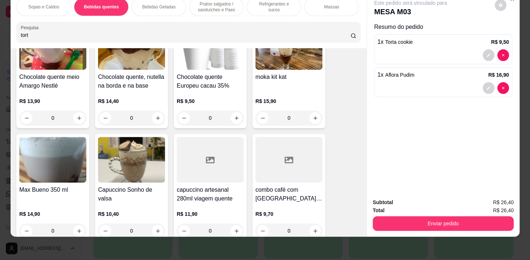
click at [239, 117] on div "0" at bounding box center [210, 117] width 67 height 15
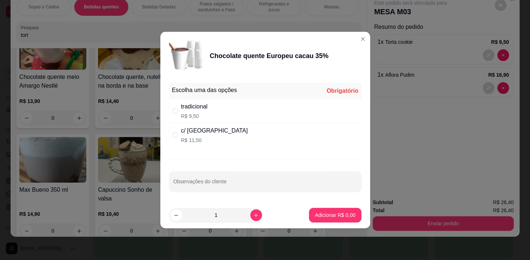
click at [248, 101] on div "tradicional R$ 9,50" at bounding box center [265, 111] width 192 height 24
radio input "true"
click at [331, 210] on button "Adicionar R$ 9,50" at bounding box center [335, 214] width 52 height 15
type input "1"
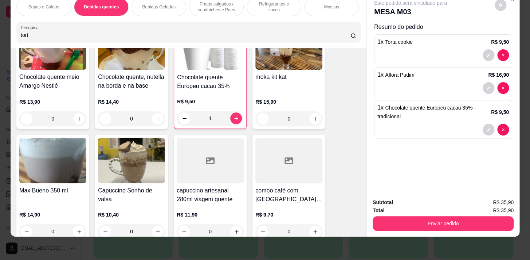
click at [221, 8] on p "Pratos salgados / sanduíches e Paes" at bounding box center [216, 7] width 42 height 12
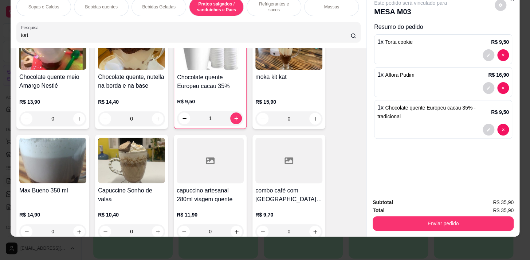
scroll to position [1851, 0]
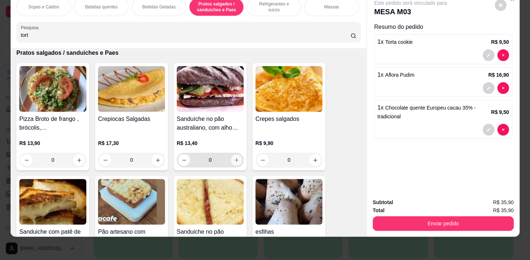
click at [234, 159] on icon "increase-product-quantity" at bounding box center [236, 159] width 5 height 5
type input "1"
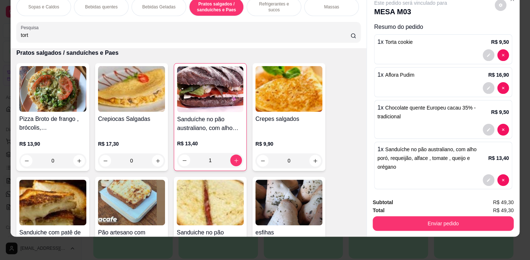
scroll to position [0, 301]
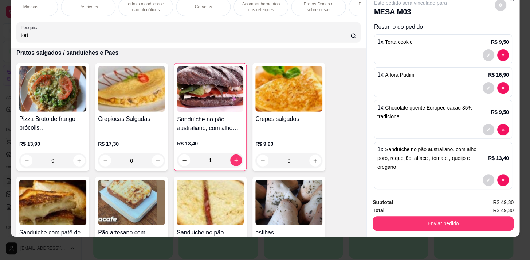
click at [263, 3] on p "Acompanhamentos das refeições" at bounding box center [261, 7] width 42 height 12
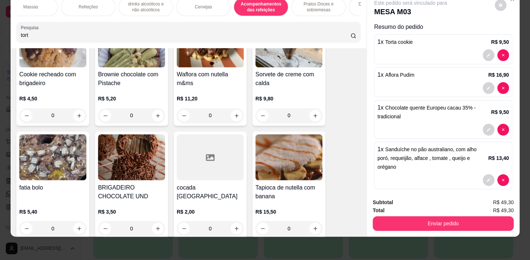
scroll to position [5060, 0]
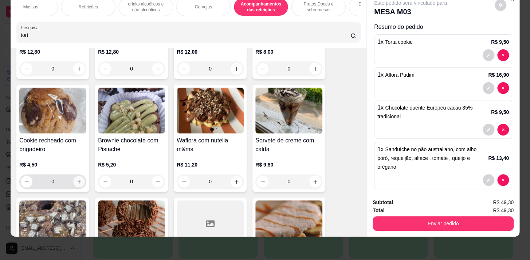
click at [77, 179] on icon "increase-product-quantity" at bounding box center [79, 181] width 4 height 4
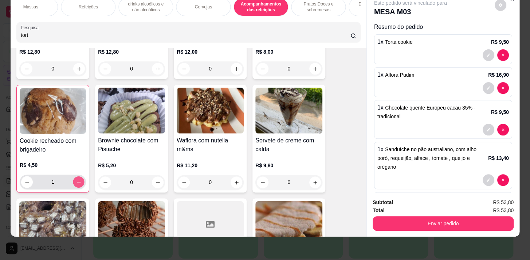
click at [77, 179] on icon "increase-product-quantity" at bounding box center [78, 181] width 5 height 5
click at [78, 179] on icon "increase-product-quantity" at bounding box center [78, 181] width 5 height 5
type input "5"
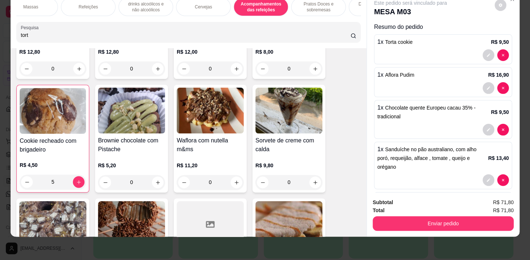
scroll to position [40, 0]
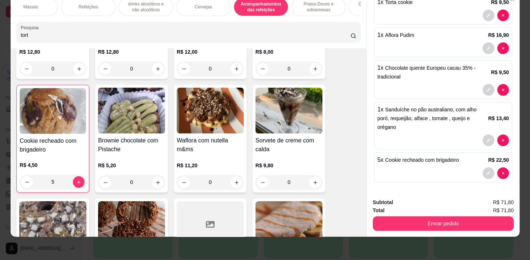
click at [149, 9] on div "drinks alcoólicos e não alcoólicos" at bounding box center [145, 7] width 55 height 18
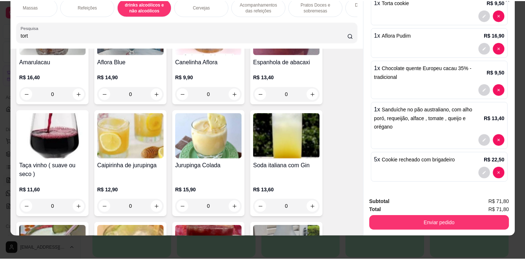
scroll to position [4253, 0]
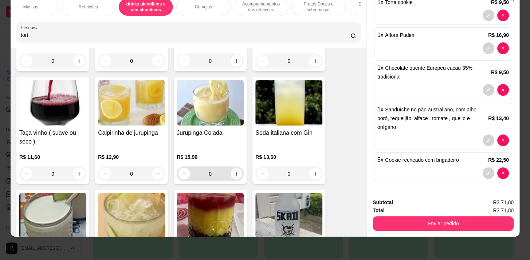
click at [235, 168] on button "increase-product-quantity" at bounding box center [237, 174] width 12 height 12
type input "1"
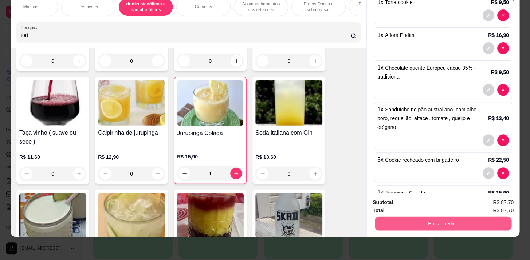
click at [439, 221] on button "Enviar pedido" at bounding box center [443, 223] width 137 height 14
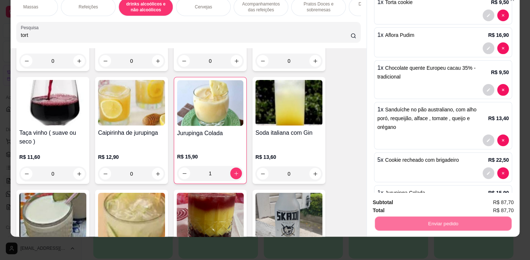
click at [415, 201] on button "Não registrar e enviar pedido" at bounding box center [419, 201] width 76 height 14
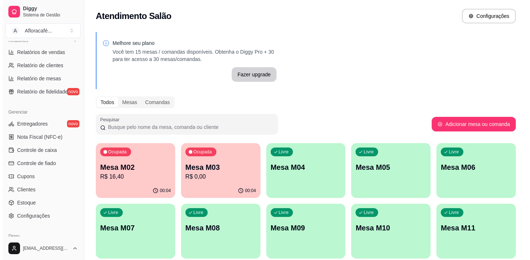
scroll to position [99, 0]
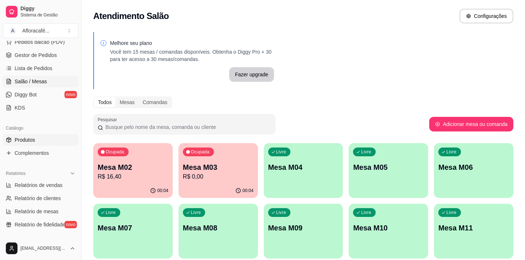
click at [34, 142] on link "Produtos" at bounding box center [40, 140] width 75 height 12
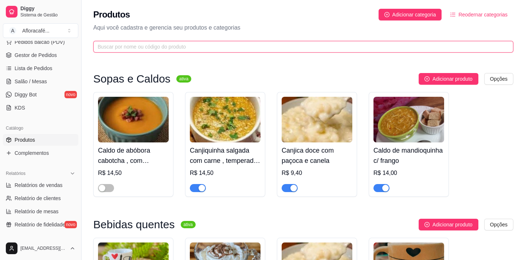
click at [221, 47] on input "text" at bounding box center [301, 47] width 406 height 8
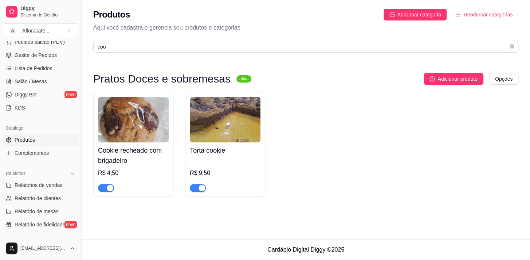
click at [110, 189] on div "button" at bounding box center [110, 187] width 7 height 7
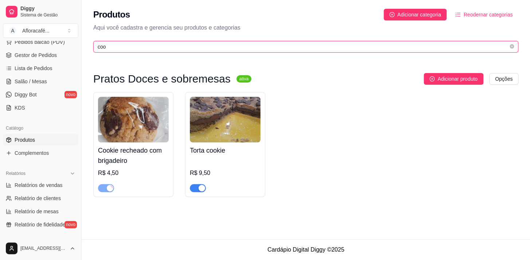
click at [163, 43] on input "coo" at bounding box center [303, 47] width 411 height 8
type input "c"
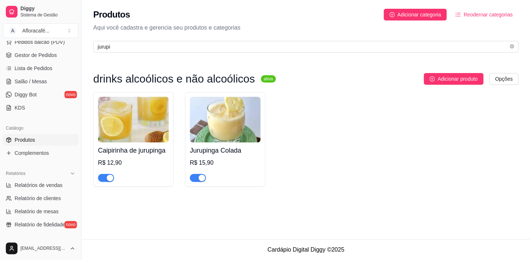
click at [109, 178] on div "button" at bounding box center [110, 177] width 7 height 7
click at [200, 178] on div "button" at bounding box center [202, 177] width 7 height 7
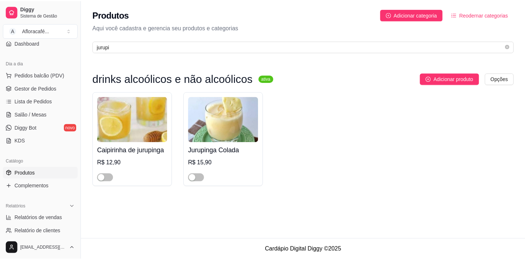
scroll to position [33, 0]
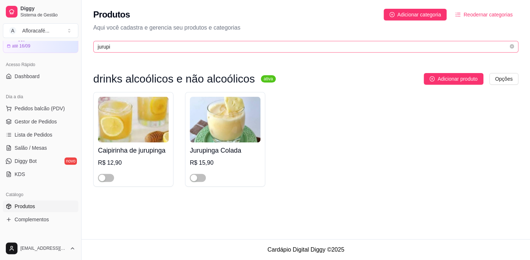
drag, startPoint x: 202, startPoint y: 40, endPoint x: 204, endPoint y: 51, distance: 10.9
click at [203, 43] on div "Produtos Adicionar categoria Reodernar categorias Aqui você cadastra e gerencia…" at bounding box center [306, 28] width 449 height 57
click at [204, 51] on span "jurupi" at bounding box center [305, 47] width 425 height 12
type input "j"
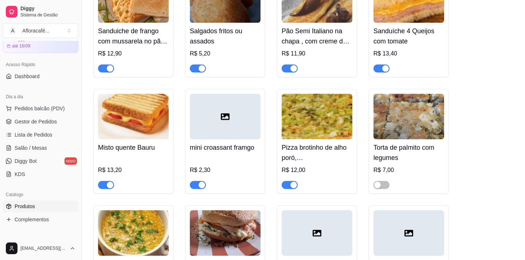
scroll to position [3380, 0]
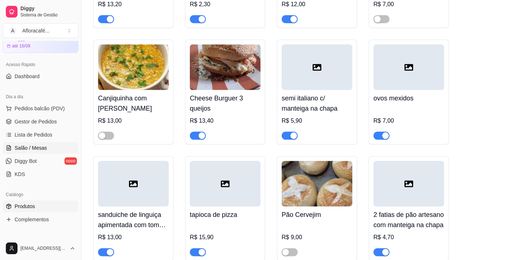
click at [62, 147] on link "Salão / Mesas" at bounding box center [40, 148] width 75 height 12
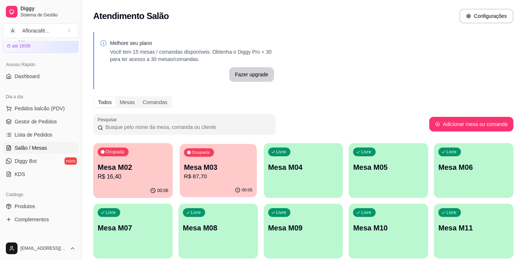
click at [247, 174] on p "R$ 87,70" at bounding box center [218, 176] width 69 height 8
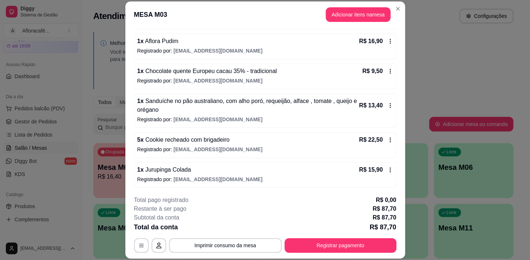
scroll to position [22, 0]
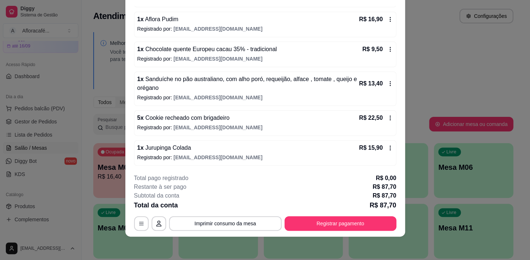
click at [230, 117] on div "5 x Cookie recheado com brigadeiro R$ 22,50" at bounding box center [265, 117] width 256 height 9
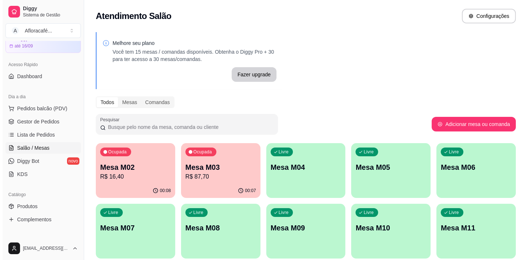
scroll to position [88, 0]
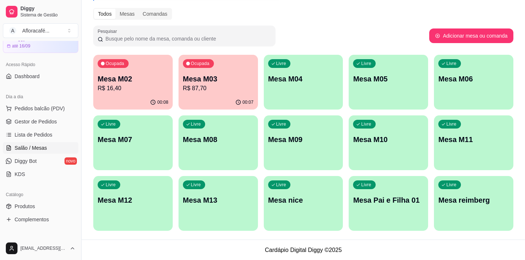
click at [163, 79] on p "Mesa M02" at bounding box center [133, 79] width 71 height 10
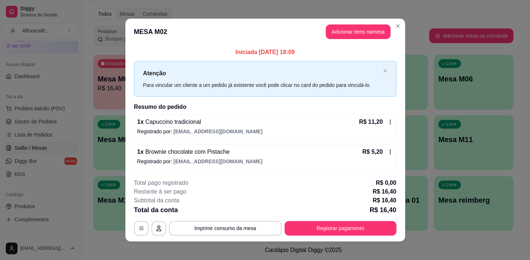
scroll to position [4, 0]
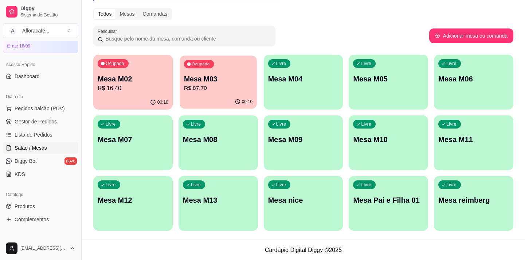
click at [195, 101] on div "00:10" at bounding box center [218, 102] width 77 height 14
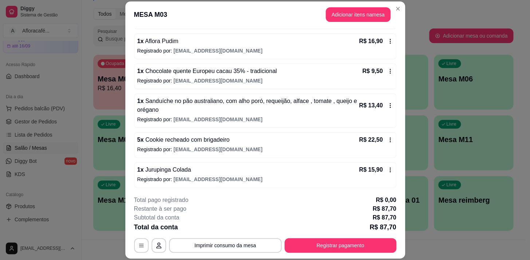
scroll to position [60, 0]
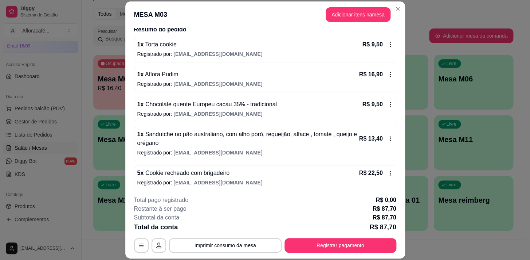
click at [396, 15] on header "MESA M03 Adicionar itens na mesa" at bounding box center [265, 14] width 280 height 26
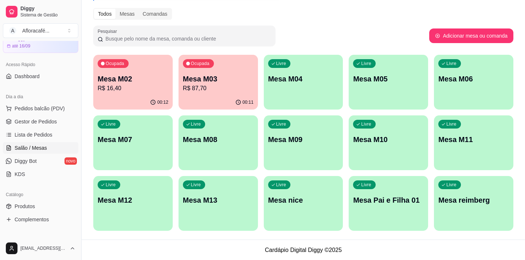
click at [141, 89] on p "R$ 16,40" at bounding box center [133, 88] width 71 height 9
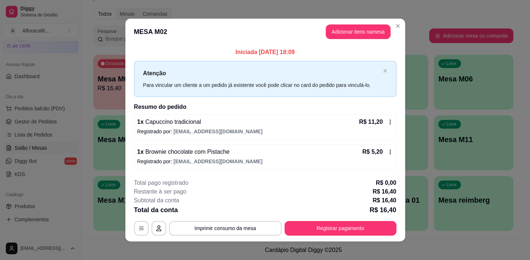
scroll to position [4, 0]
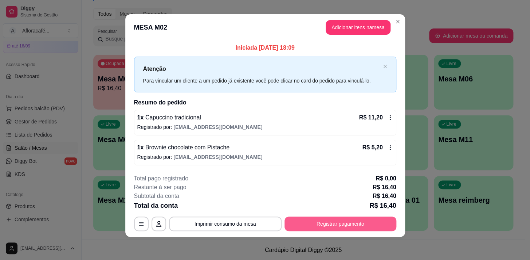
click at [345, 218] on button "Registrar pagamento" at bounding box center [341, 223] width 112 height 15
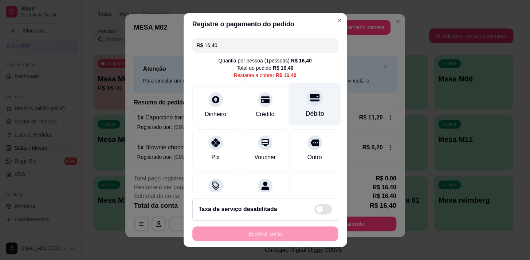
click at [307, 102] on div at bounding box center [315, 97] width 16 height 16
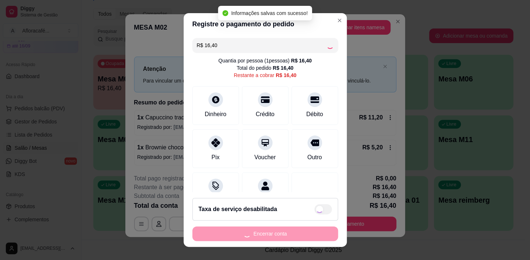
type input "R$ 0,00"
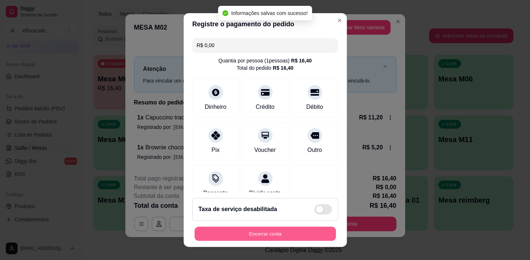
click at [302, 233] on button "Encerrar conta" at bounding box center [265, 233] width 141 height 14
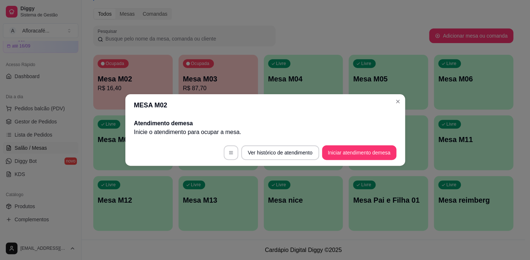
scroll to position [0, 0]
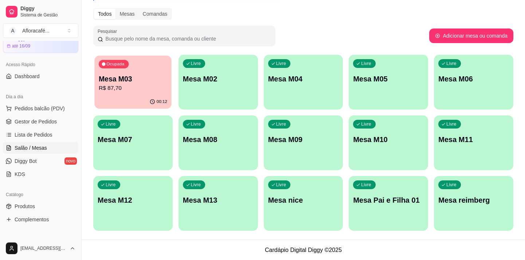
click at [143, 80] on p "Mesa M03" at bounding box center [133, 79] width 69 height 10
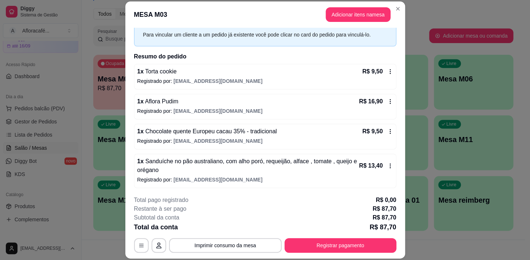
scroll to position [22, 0]
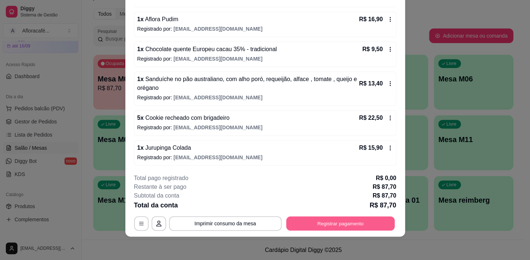
click at [354, 228] on button "Registrar pagamento" at bounding box center [340, 223] width 109 height 14
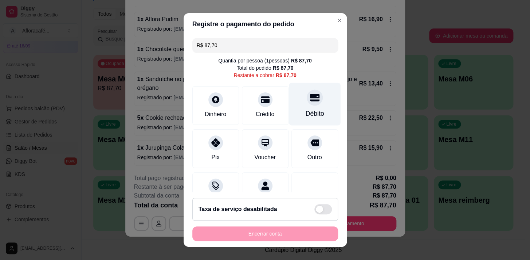
click at [294, 97] on div "Débito" at bounding box center [314, 103] width 51 height 43
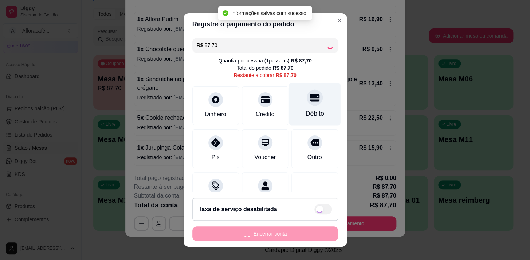
type input "R$ 0,00"
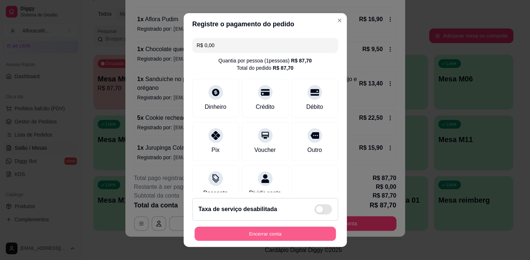
click at [250, 233] on button "Encerrar conta" at bounding box center [265, 233] width 141 height 14
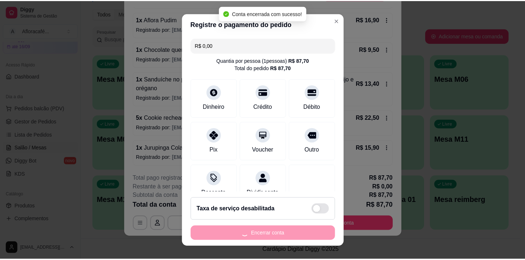
scroll to position [0, 0]
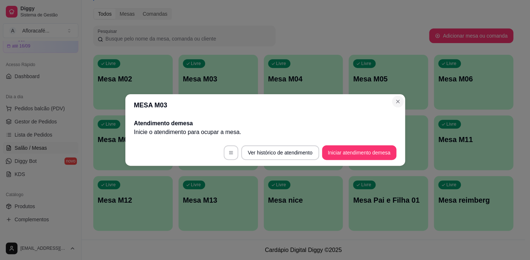
drag, startPoint x: 404, startPoint y: 100, endPoint x: 396, endPoint y: 103, distance: 8.3
click at [399, 102] on section "MESA M03 Atendimento de mesa Inicie o atendimento para ocupar a mesa . Ver hist…" at bounding box center [265, 129] width 280 height 71
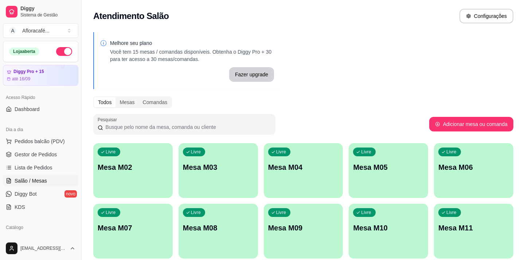
click at [57, 51] on button "button" at bounding box center [64, 51] width 16 height 9
